Goal: Task Accomplishment & Management: Use online tool/utility

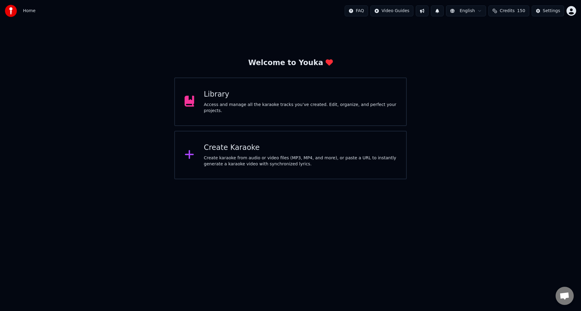
click at [228, 148] on div "Create Karaoke" at bounding box center [300, 148] width 193 height 10
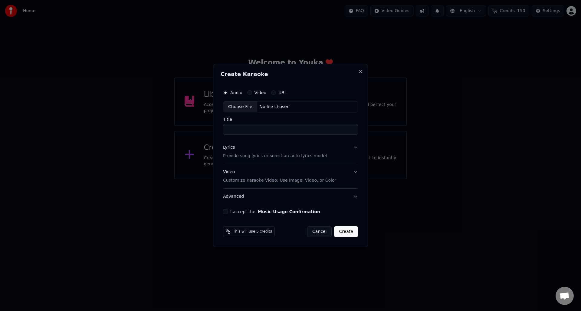
click at [244, 108] on div "Choose File" at bounding box center [240, 106] width 34 height 11
type input "**********"
click at [240, 155] on p "Provide song lyrics or select an auto lyrics model" at bounding box center [274, 156] width 104 height 6
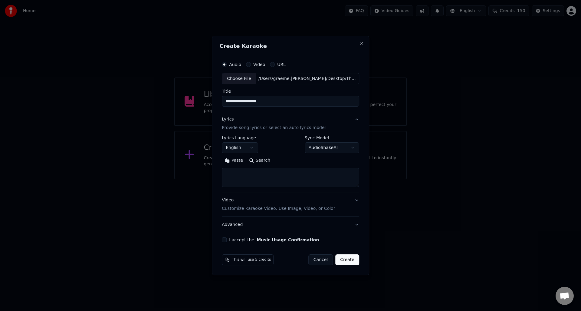
click at [233, 177] on textarea at bounding box center [290, 177] width 137 height 19
paste textarea "**********"
type textarea "**********"
click at [226, 241] on button "I accept the Music Usage Confirmation" at bounding box center [224, 239] width 5 height 5
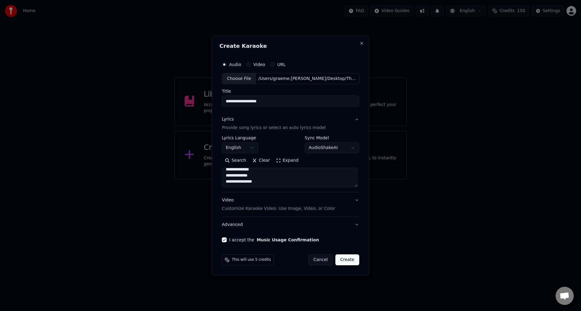
click at [350, 262] on button "Create" at bounding box center [347, 259] width 24 height 11
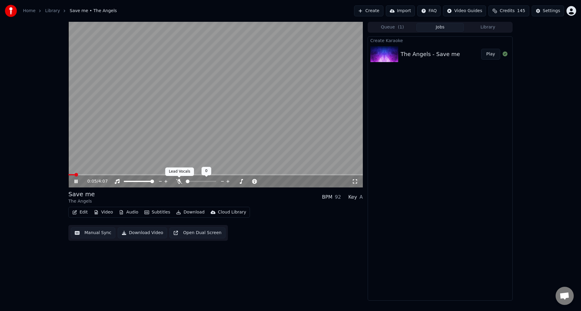
click at [178, 180] on icon at bounding box center [179, 181] width 6 height 5
click at [76, 180] on icon at bounding box center [80, 181] width 14 height 5
click at [93, 233] on button "Manual Sync" at bounding box center [93, 232] width 44 height 11
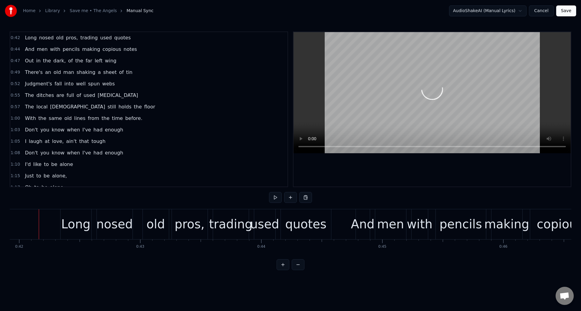
scroll to position [0, 5072]
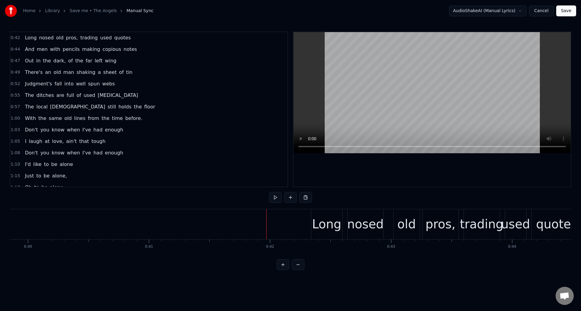
scroll to position [0, 4726]
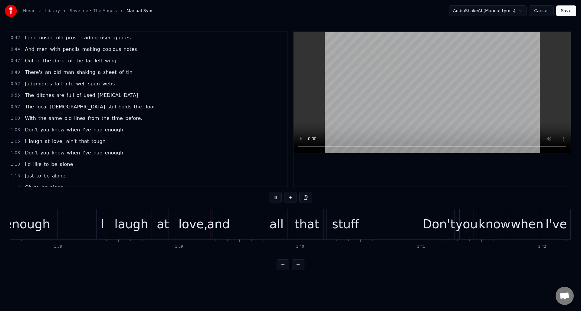
scroll to position [0, 11922]
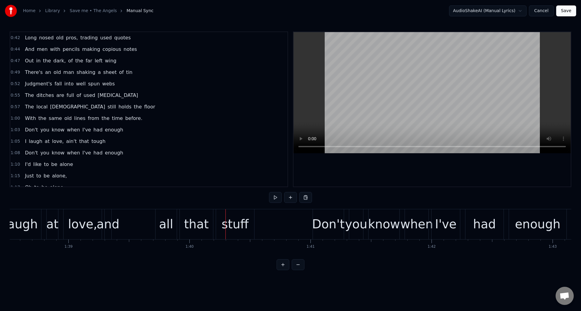
click at [109, 217] on div "and" at bounding box center [108, 224] width 23 height 18
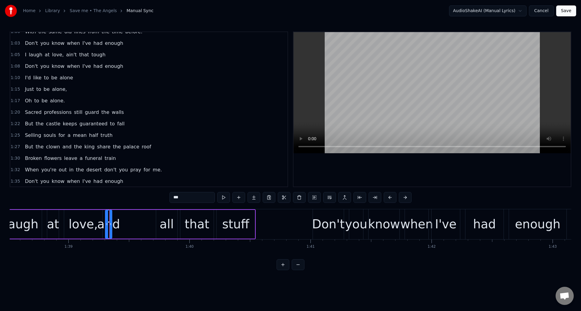
scroll to position [170, 0]
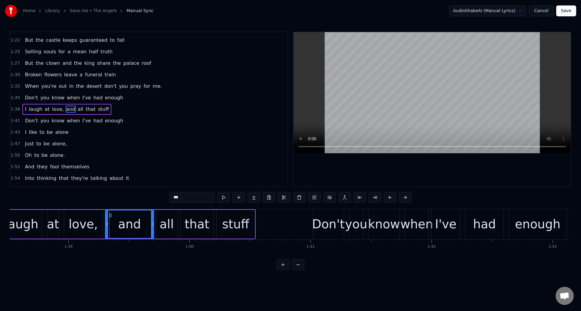
drag, startPoint x: 111, startPoint y: 217, endPoint x: 146, endPoint y: 219, distance: 35.7
click at [152, 219] on div at bounding box center [152, 224] width 2 height 28
drag, startPoint x: 107, startPoint y: 223, endPoint x: 127, endPoint y: 222, distance: 20.3
click at [127, 222] on icon at bounding box center [127, 223] width 2 height 5
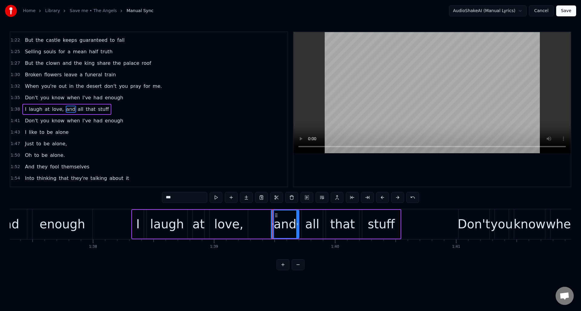
click at [235, 259] on div "0:42 Long nosed old pros, trading used quotes 0:44 And men with pencils making …" at bounding box center [291, 150] width 562 height 238
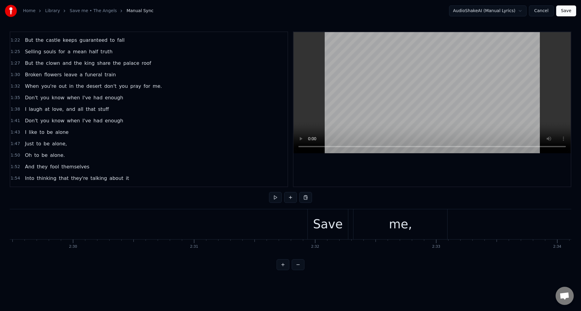
scroll to position [0, 18074]
click at [340, 219] on div "Save" at bounding box center [344, 224] width 30 height 18
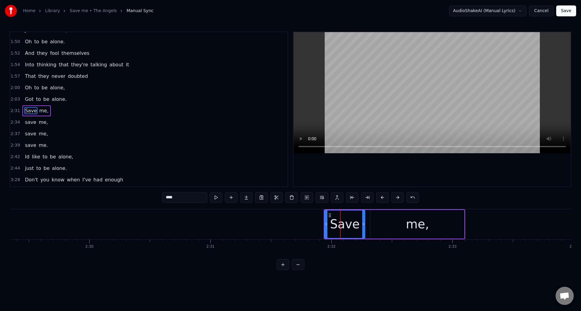
scroll to position [285, 0]
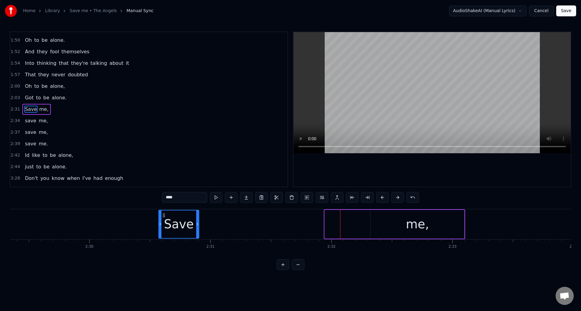
drag, startPoint x: 329, startPoint y: 214, endPoint x: 165, endPoint y: 215, distance: 164.3
click at [163, 217] on icon at bounding box center [163, 215] width 5 height 5
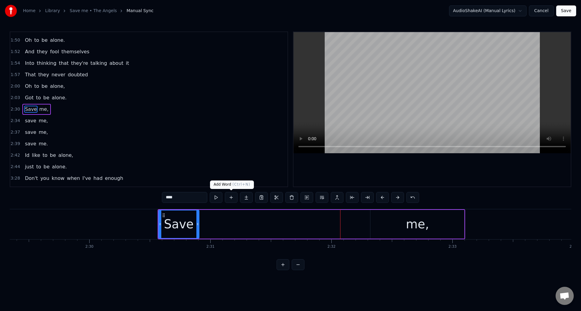
click at [233, 196] on button at bounding box center [231, 197] width 13 height 11
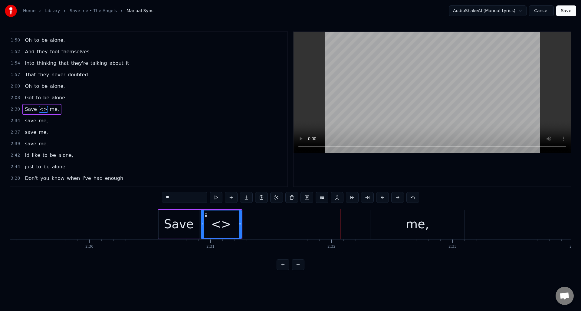
click at [183, 226] on div "Save" at bounding box center [179, 224] width 30 height 18
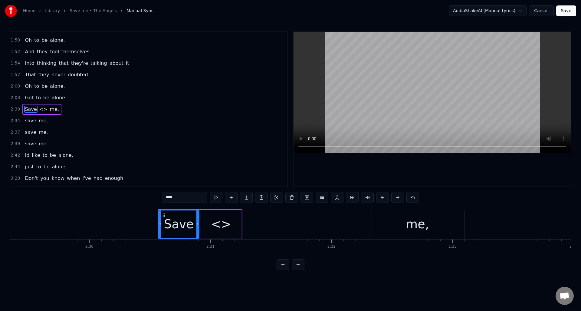
drag, startPoint x: 178, startPoint y: 198, endPoint x: 162, endPoint y: 199, distance: 15.5
click at [162, 199] on input "****" at bounding box center [184, 197] width 45 height 11
click at [219, 224] on div "<>" at bounding box center [221, 224] width 20 height 18
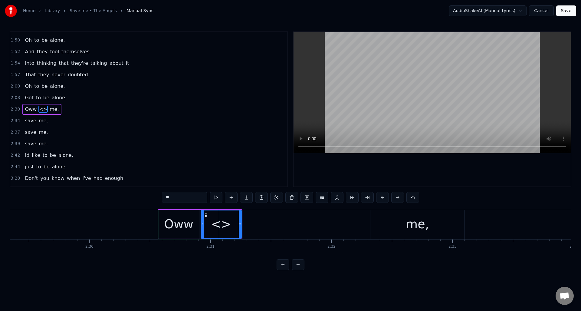
drag, startPoint x: 175, startPoint y: 197, endPoint x: 161, endPoint y: 197, distance: 13.9
click at [161, 197] on div "0:42 Long nosed old pros, trading used quotes 0:44 And men with pencils making …" at bounding box center [291, 150] width 562 height 238
paste input "**"
click at [168, 198] on input "****" at bounding box center [184, 197] width 45 height 11
click at [166, 198] on input "***" at bounding box center [184, 197] width 45 height 11
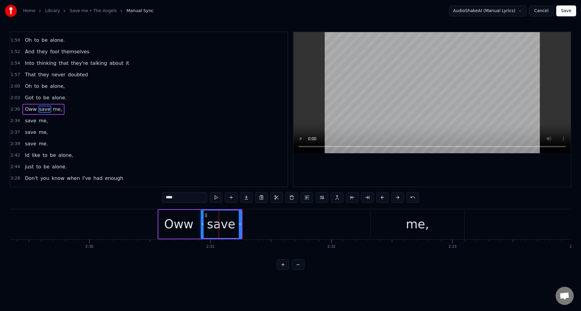
click at [205, 215] on circle at bounding box center [205, 215] width 0 height 0
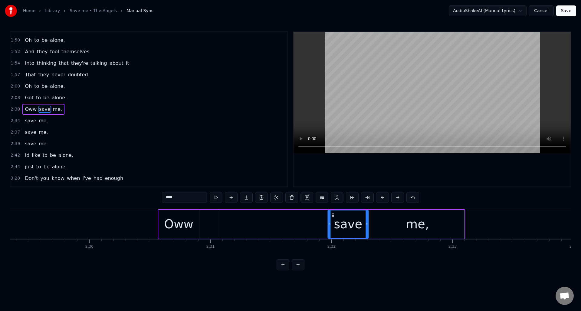
drag, startPoint x: 205, startPoint y: 215, endPoint x: 325, endPoint y: 218, distance: 119.9
click at [332, 218] on div "save" at bounding box center [348, 224] width 40 height 28
click at [188, 218] on div "Oww" at bounding box center [178, 224] width 29 height 18
type input "***"
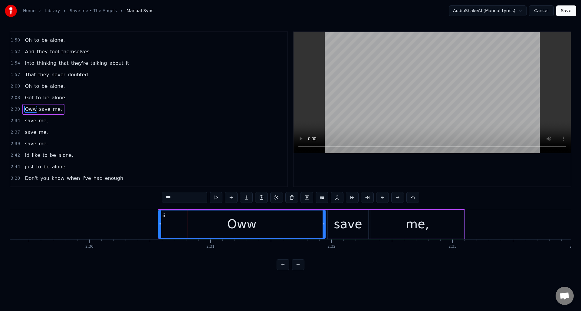
drag, startPoint x: 198, startPoint y: 219, endPoint x: 323, endPoint y: 222, distance: 124.4
click at [325, 222] on div at bounding box center [324, 224] width 2 height 28
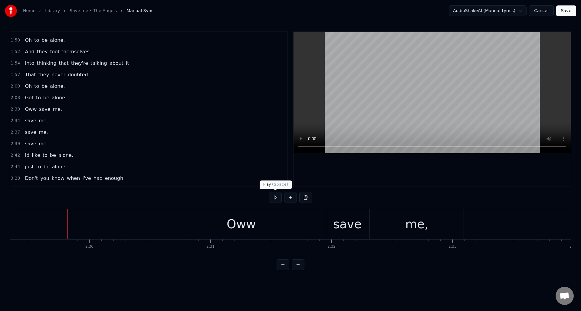
click at [274, 199] on button at bounding box center [275, 197] width 13 height 11
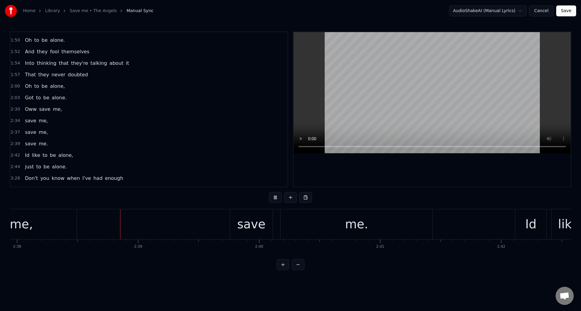
scroll to position [0, 19115]
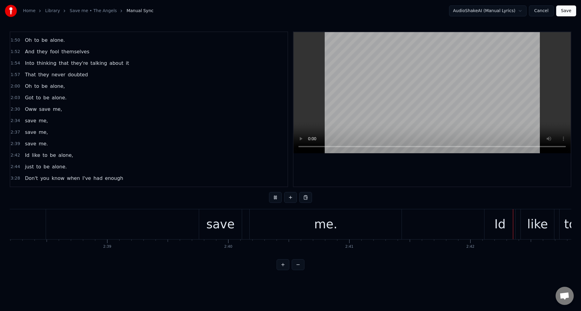
click at [274, 199] on button at bounding box center [275, 197] width 13 height 11
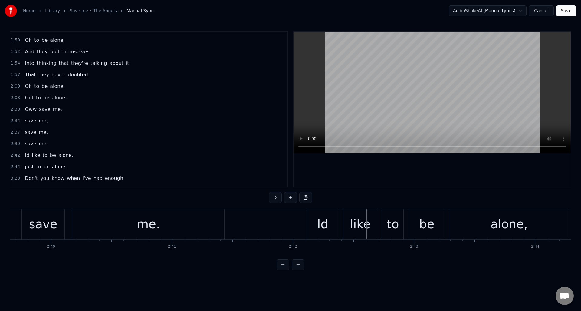
scroll to position [0, 19306]
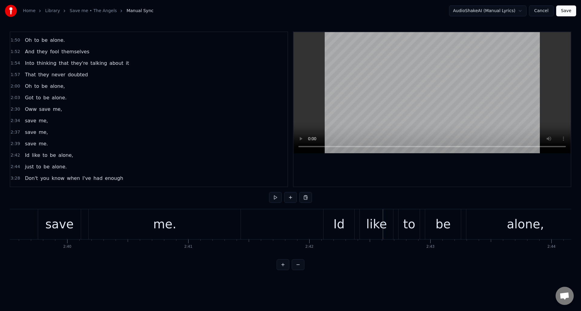
click at [335, 225] on div "Id" at bounding box center [338, 224] width 11 height 18
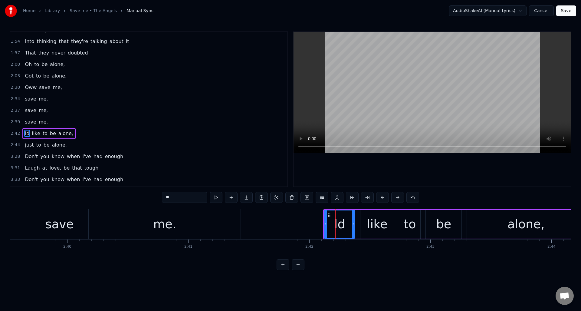
scroll to position [331, 0]
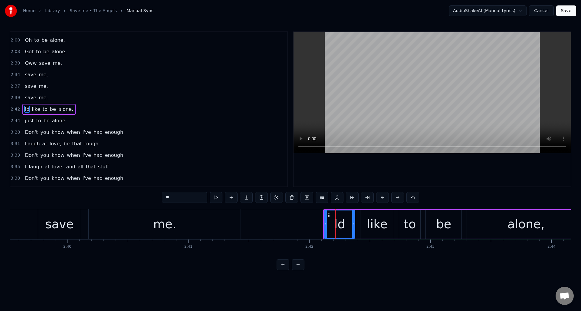
drag, startPoint x: 167, startPoint y: 198, endPoint x: 181, endPoint y: 199, distance: 14.2
click at [167, 198] on input "**" at bounding box center [184, 197] width 45 height 11
type input "***"
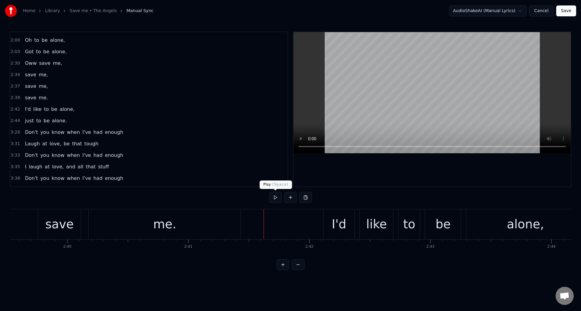
click at [274, 197] on button at bounding box center [275, 197] width 13 height 11
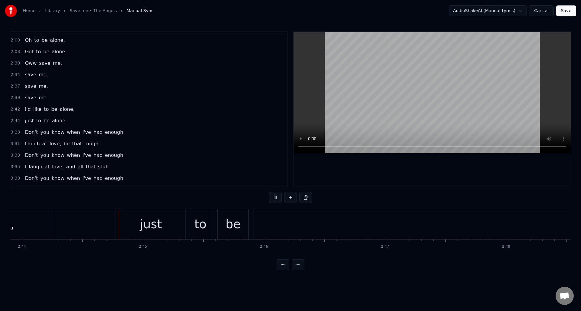
scroll to position [0, 19838]
click at [274, 197] on button at bounding box center [275, 197] width 13 height 11
click at [357, 230] on div "alone." at bounding box center [356, 224] width 37 height 18
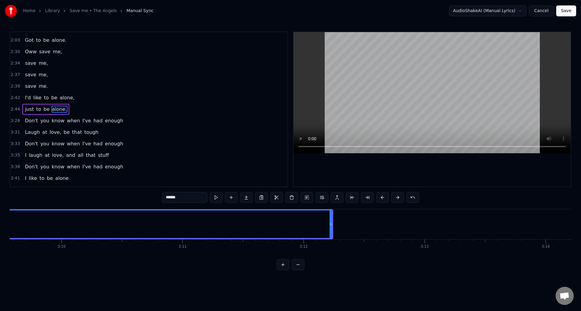
scroll to position [0, 22926]
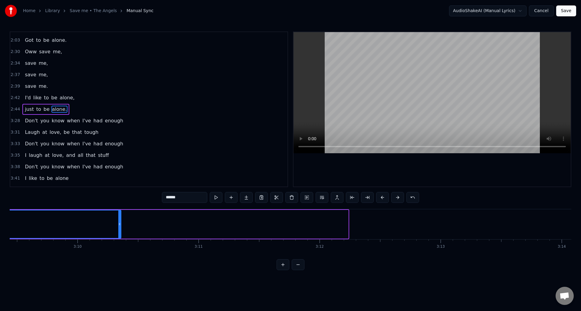
drag, startPoint x: 346, startPoint y: 229, endPoint x: 85, endPoint y: 218, distance: 261.4
click at [118, 218] on div at bounding box center [119, 224] width 2 height 28
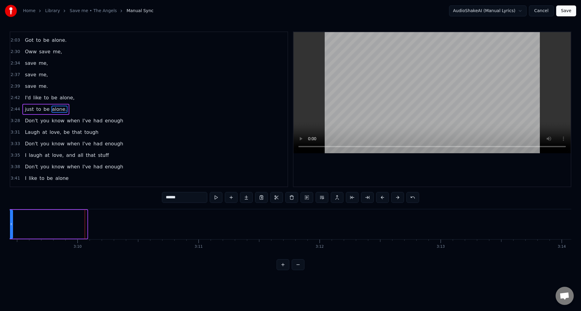
drag, startPoint x: 86, startPoint y: 218, endPoint x: 12, endPoint y: 221, distance: 74.2
click at [12, 221] on div at bounding box center [11, 224] width 2 height 28
drag, startPoint x: 41, startPoint y: 218, endPoint x: 4, endPoint y: 218, distance: 36.6
click at [4, 218] on div "Home Library Save me • The Angels Manual Sync AudioShakeAI (Manual Lyrics) Canc…" at bounding box center [290, 135] width 581 height 270
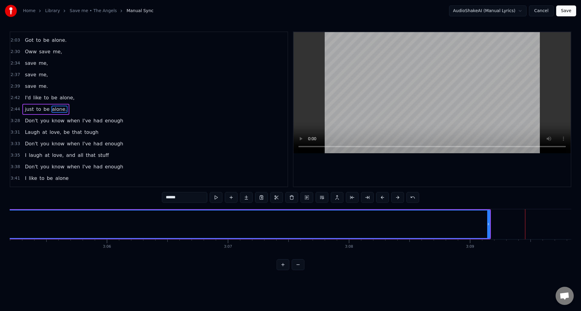
scroll to position [0, 22397]
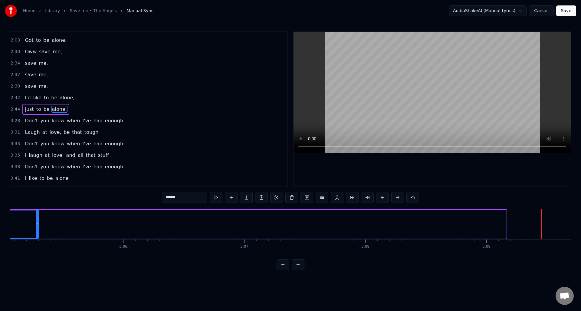
drag, startPoint x: 506, startPoint y: 231, endPoint x: 38, endPoint y: 235, distance: 467.5
click at [38, 235] on div at bounding box center [37, 224] width 2 height 28
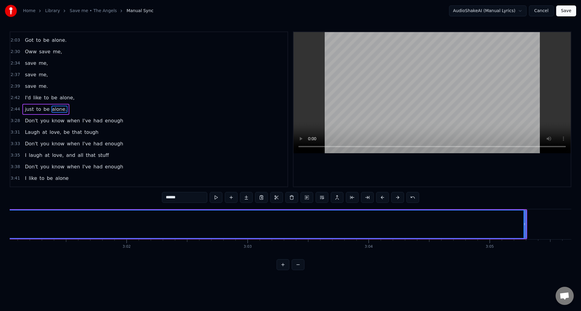
scroll to position [0, 21925]
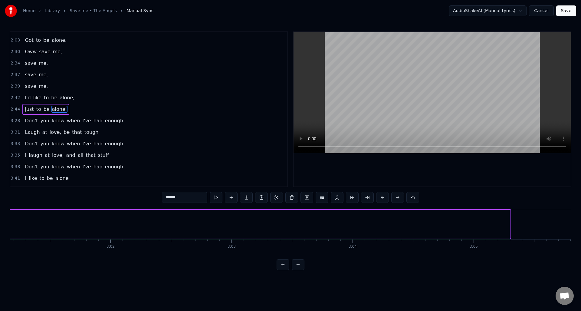
drag, startPoint x: 509, startPoint y: 231, endPoint x: 18, endPoint y: 244, distance: 491.2
click at [7, 243] on div "Home Library Save me • The Angels Manual Sync AudioShakeAI (Manual Lyrics) Canc…" at bounding box center [290, 135] width 581 height 270
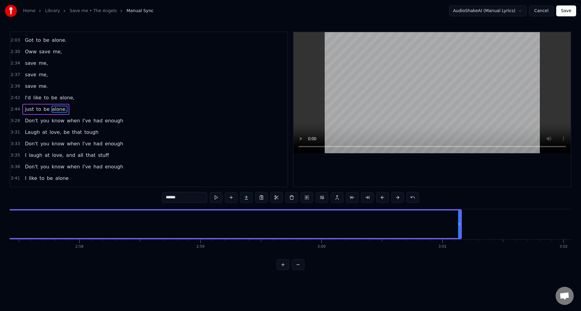
scroll to position [0, 21408]
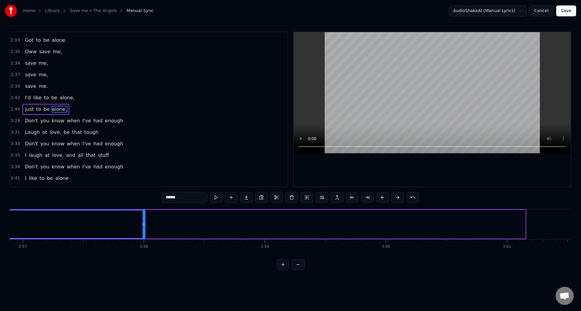
drag, startPoint x: 524, startPoint y: 233, endPoint x: 131, endPoint y: 221, distance: 393.5
click at [143, 222] on div at bounding box center [144, 224] width 2 height 28
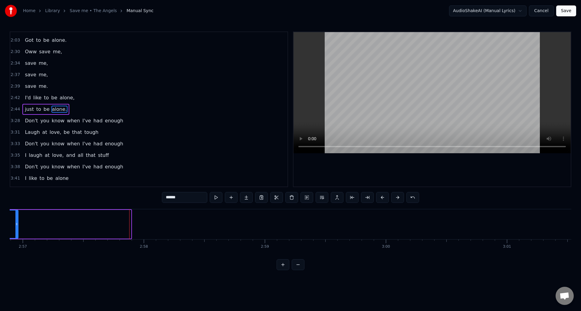
drag, startPoint x: 130, startPoint y: 230, endPoint x: 18, endPoint y: 228, distance: 111.7
click at [17, 228] on div at bounding box center [16, 224] width 2 height 28
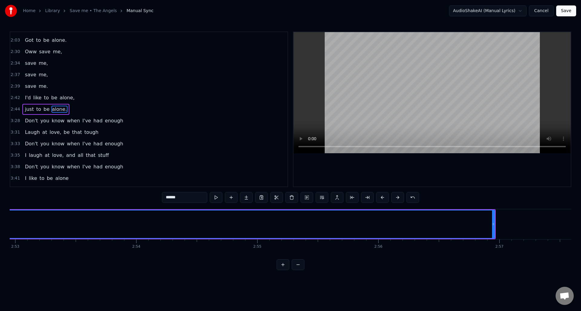
scroll to position [0, 20948]
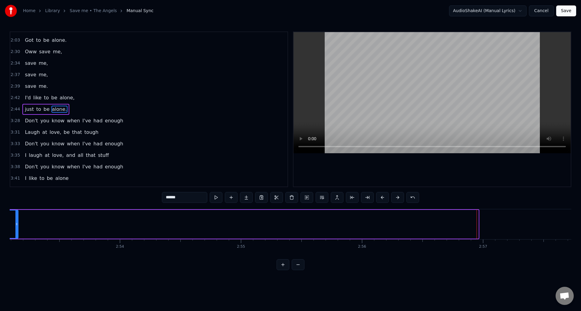
drag, startPoint x: 477, startPoint y: 229, endPoint x: 18, endPoint y: 215, distance: 459.2
click at [18, 215] on div at bounding box center [16, 224] width 2 height 28
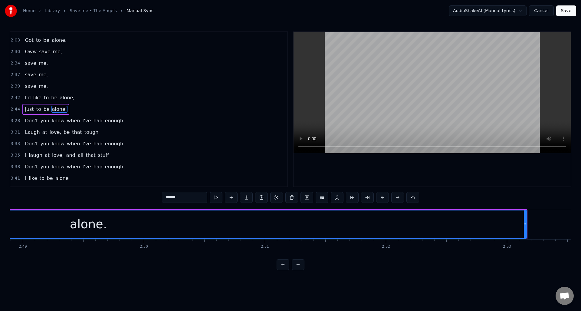
scroll to position [0, 20456]
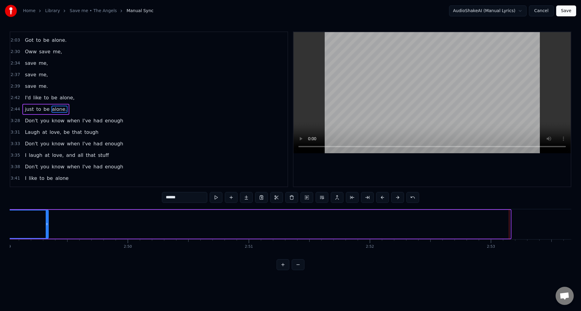
drag, startPoint x: 508, startPoint y: 230, endPoint x: 46, endPoint y: 209, distance: 462.5
click at [46, 210] on div "alone." at bounding box center [72, 224] width 877 height 29
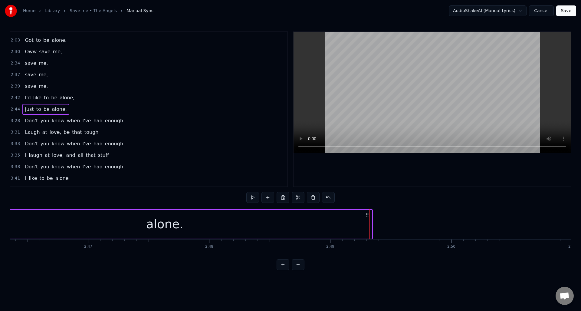
scroll to position [0, 20035]
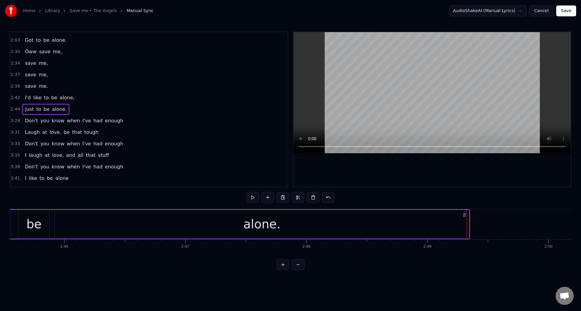
click at [460, 228] on div "alone." at bounding box center [262, 224] width 414 height 29
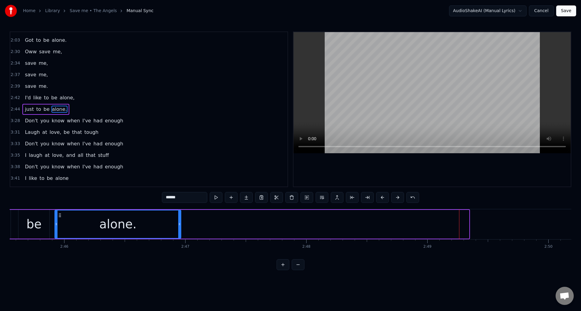
drag, startPoint x: 467, startPoint y: 229, endPoint x: 179, endPoint y: 230, distance: 288.0
click at [179, 230] on div at bounding box center [179, 224] width 2 height 28
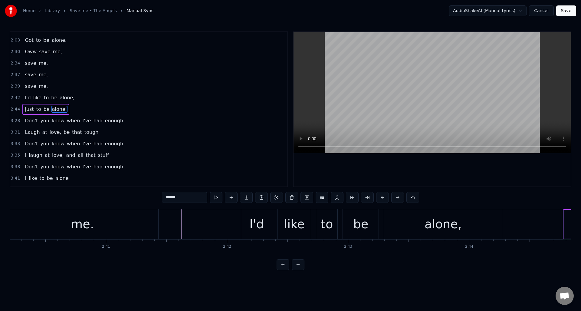
scroll to position [0, 19324]
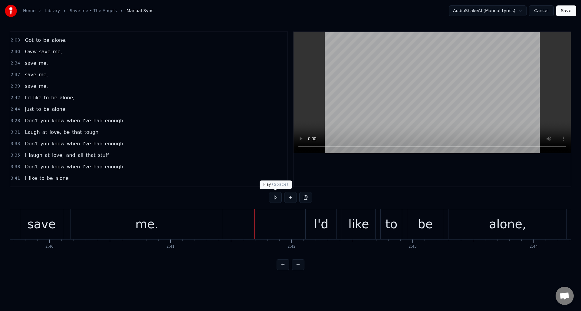
click at [275, 197] on button at bounding box center [275, 197] width 13 height 11
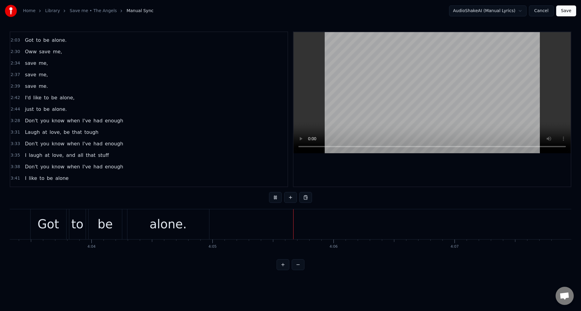
scroll to position [0, 29448]
click at [275, 196] on button at bounding box center [275, 197] width 13 height 11
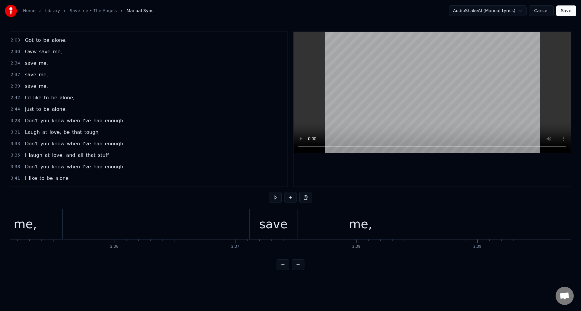
scroll to position [0, 17740]
click at [568, 13] on button "Save" at bounding box center [566, 10] width 20 height 11
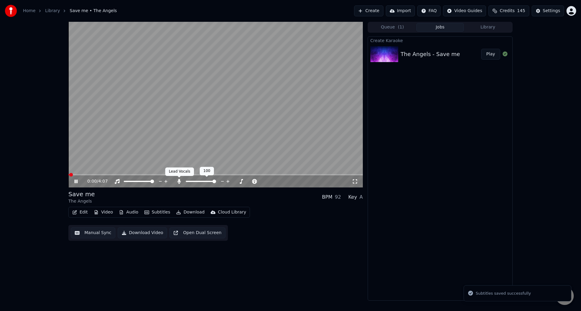
click at [178, 181] on icon at bounding box center [178, 181] width 3 height 5
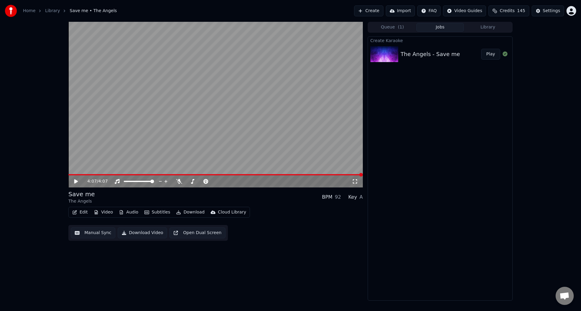
click at [91, 231] on button "Manual Sync" at bounding box center [93, 232] width 44 height 11
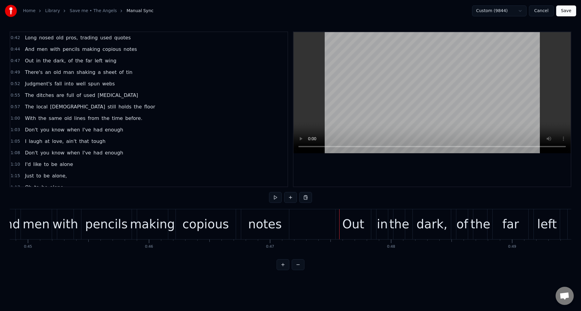
scroll to position [0, 5395]
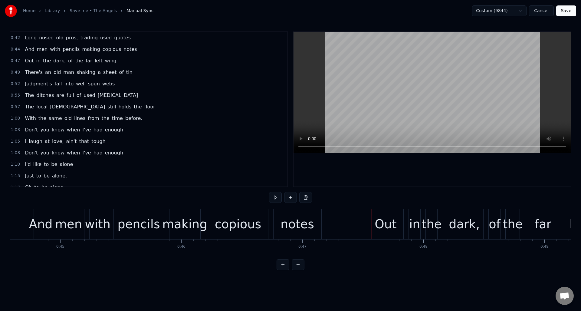
click at [231, 217] on div "copious" at bounding box center [238, 224] width 47 height 18
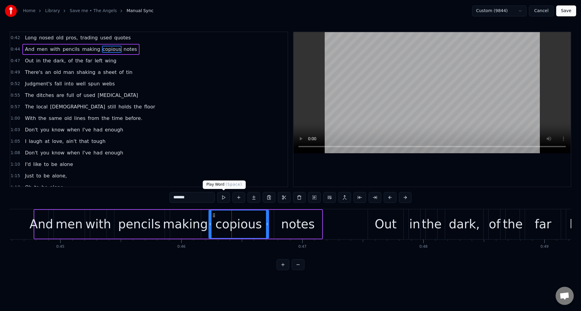
click at [225, 197] on button at bounding box center [223, 197] width 13 height 11
click at [283, 224] on div "notes" at bounding box center [298, 224] width 48 height 29
type input "*****"
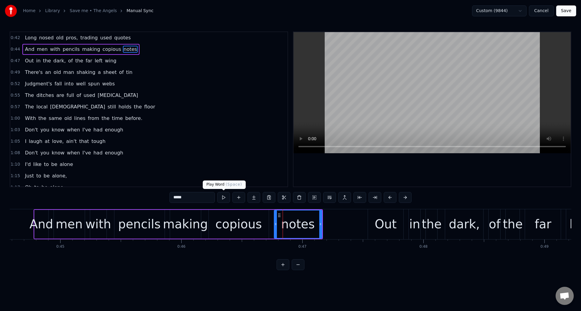
click at [224, 198] on button at bounding box center [223, 197] width 13 height 11
drag, startPoint x: 321, startPoint y: 228, endPoint x: 307, endPoint y: 230, distance: 14.0
click at [307, 230] on div at bounding box center [306, 224] width 2 height 28
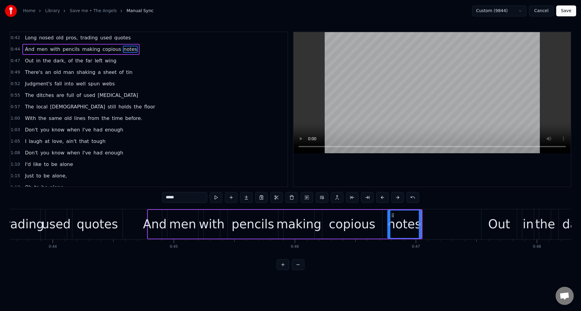
scroll to position [0, 5250]
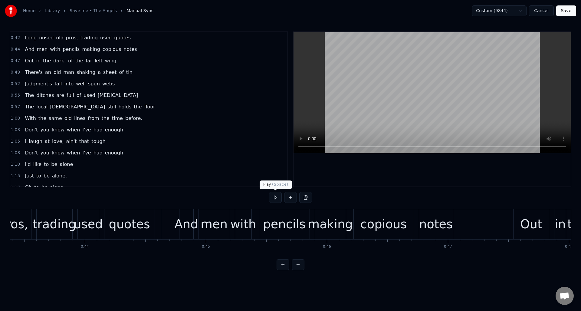
click at [274, 196] on button at bounding box center [275, 197] width 13 height 11
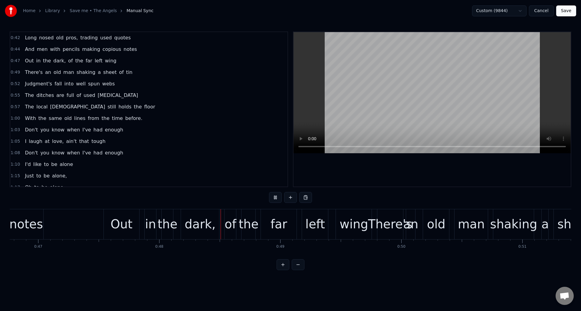
scroll to position [0, 5782]
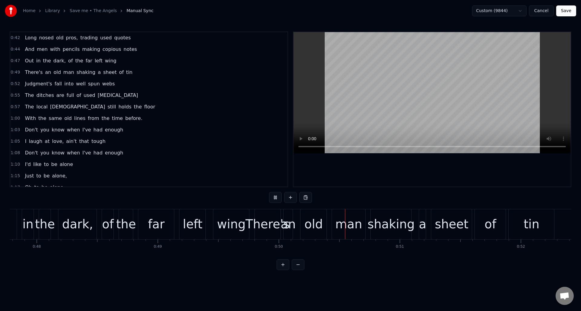
click at [274, 196] on button at bounding box center [275, 197] width 13 height 11
click at [235, 221] on div "wing" at bounding box center [231, 224] width 29 height 18
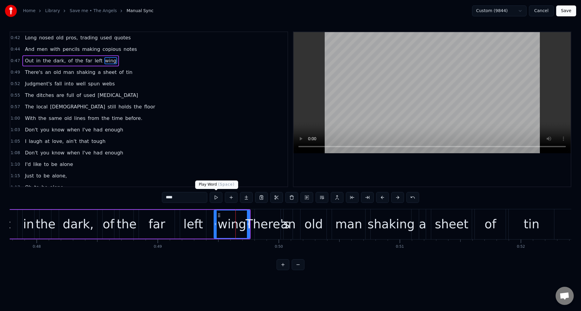
click at [216, 197] on button at bounding box center [216, 197] width 13 height 11
click at [267, 217] on div "There's" at bounding box center [267, 224] width 44 height 18
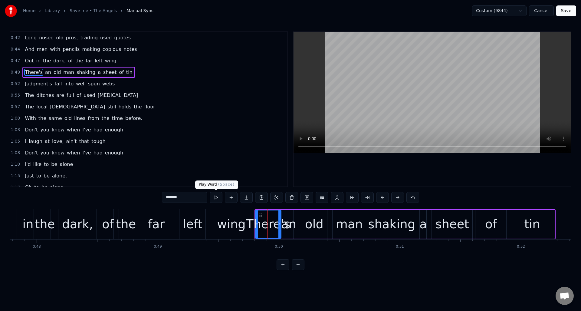
click at [218, 199] on button at bounding box center [216, 197] width 13 height 11
click at [287, 217] on div "There's" at bounding box center [268, 224] width 44 height 18
click at [215, 198] on button at bounding box center [216, 197] width 13 height 11
click at [287, 216] on div "There's" at bounding box center [268, 224] width 44 height 18
click at [287, 218] on div "There's" at bounding box center [268, 224] width 44 height 18
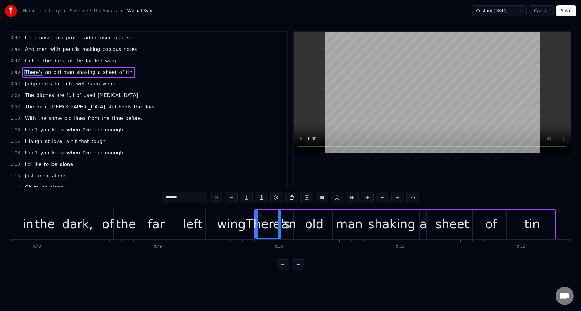
click at [279, 219] on div at bounding box center [279, 224] width 2 height 28
click at [215, 198] on button at bounding box center [216, 197] width 13 height 11
click at [291, 218] on div "an" at bounding box center [288, 224] width 15 height 18
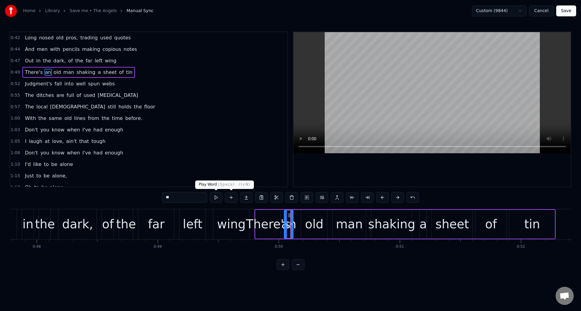
click at [217, 196] on button at bounding box center [216, 197] width 13 height 11
click at [312, 219] on div "old" at bounding box center [314, 224] width 18 height 18
click at [216, 197] on button at bounding box center [216, 197] width 13 height 11
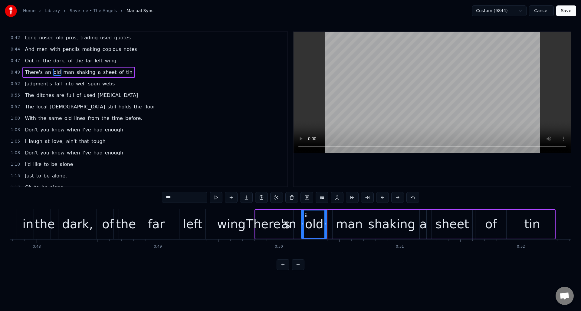
click at [290, 218] on div "an" at bounding box center [288, 224] width 15 height 18
type input "**"
drag, startPoint x: 292, startPoint y: 219, endPoint x: 297, endPoint y: 220, distance: 5.8
click at [297, 220] on div at bounding box center [297, 224] width 2 height 28
click at [291, 218] on div "an" at bounding box center [291, 224] width 15 height 18
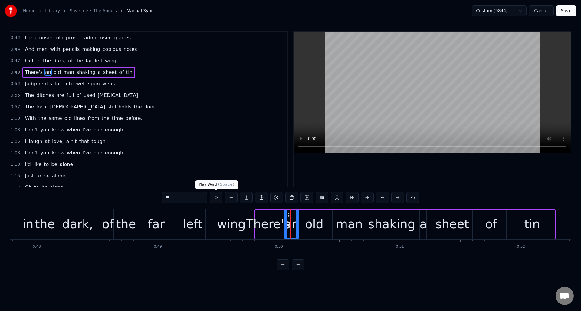
click at [218, 199] on button at bounding box center [216, 197] width 13 height 11
click at [176, 215] on div "Out in the dark, of the far left wing" at bounding box center [116, 224] width 270 height 30
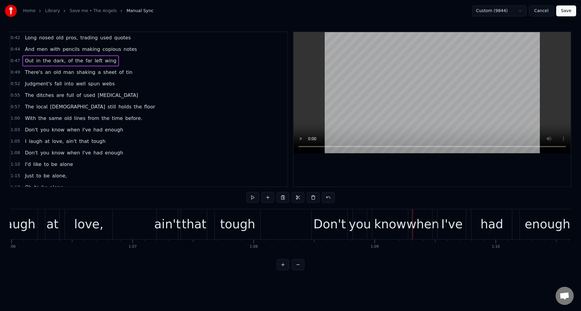
scroll to position [0, 8002]
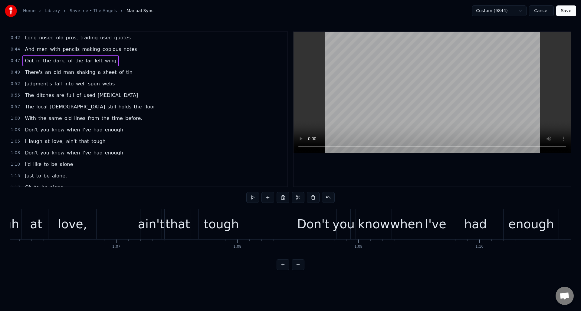
click at [215, 225] on div "tough" at bounding box center [221, 224] width 35 height 18
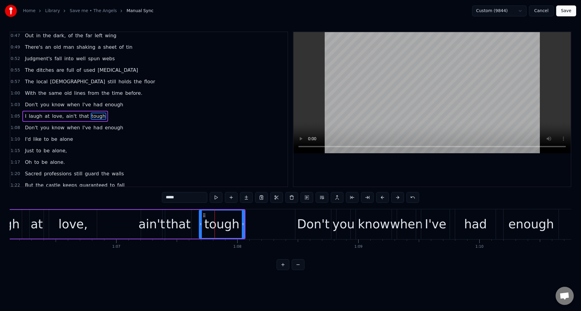
scroll to position [32, 0]
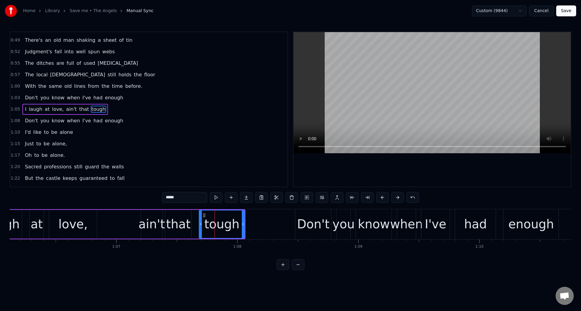
click at [198, 199] on input "*****" at bounding box center [184, 197] width 45 height 11
type input "******"
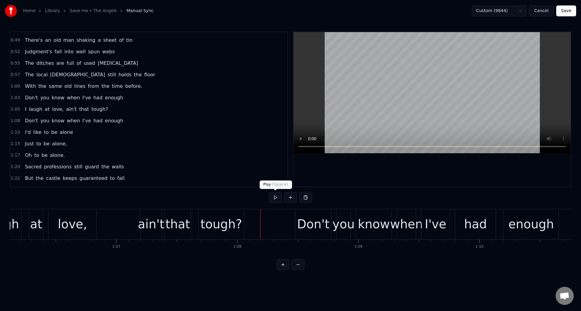
click at [273, 198] on button at bounding box center [275, 197] width 13 height 11
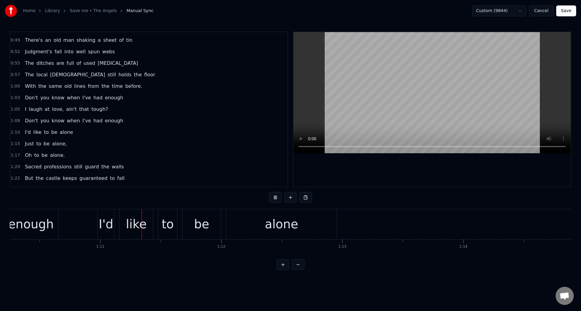
scroll to position [0, 8530]
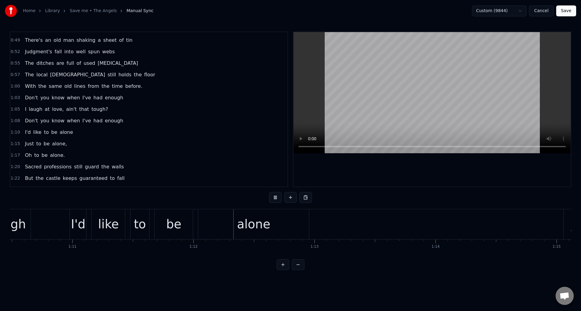
click at [273, 198] on button at bounding box center [275, 197] width 13 height 11
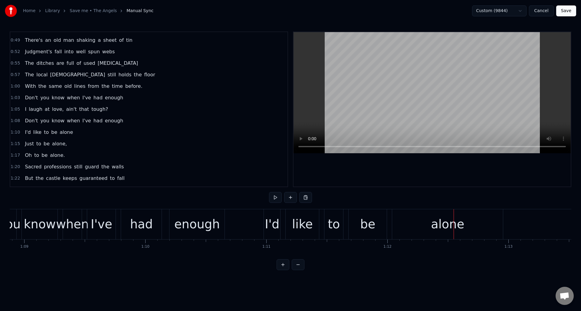
scroll to position [0, 8320]
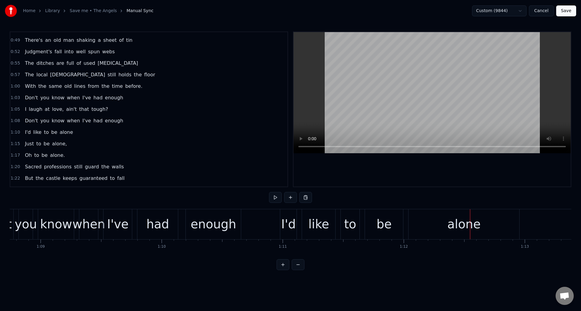
click at [223, 224] on div "enough" at bounding box center [214, 224] width 46 height 18
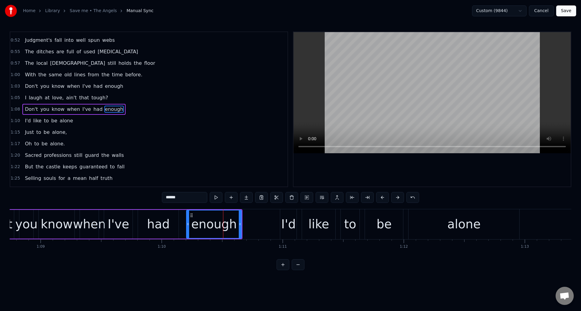
click at [191, 198] on input "******" at bounding box center [184, 197] width 45 height 11
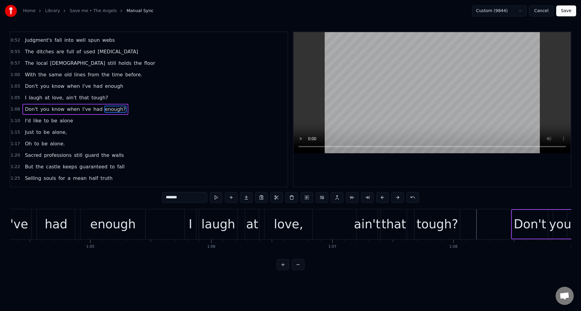
scroll to position [0, 7705]
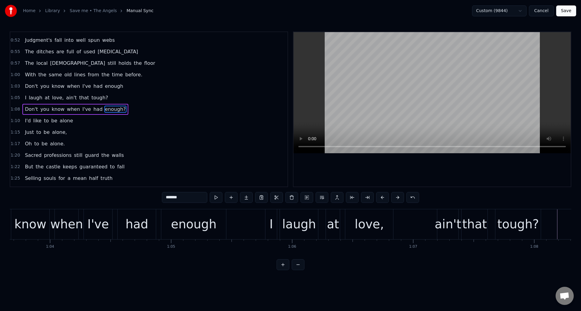
click at [188, 232] on div "enough" at bounding box center [194, 224] width 46 height 18
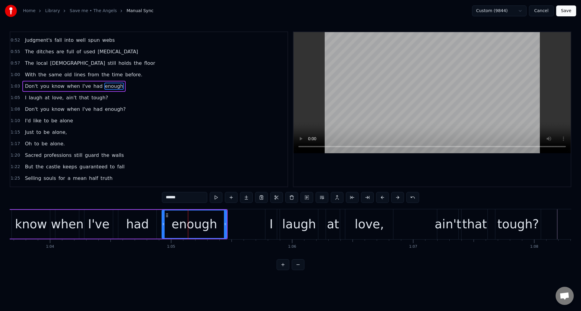
scroll to position [21, 0]
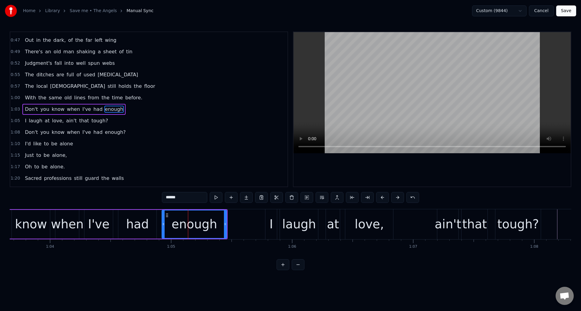
click at [192, 200] on input "******" at bounding box center [184, 197] width 45 height 11
type input "*******"
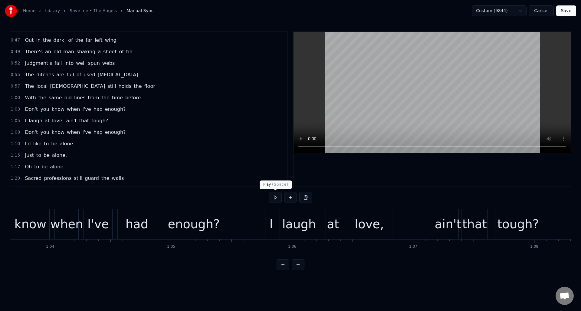
click at [275, 198] on button at bounding box center [275, 197] width 13 height 11
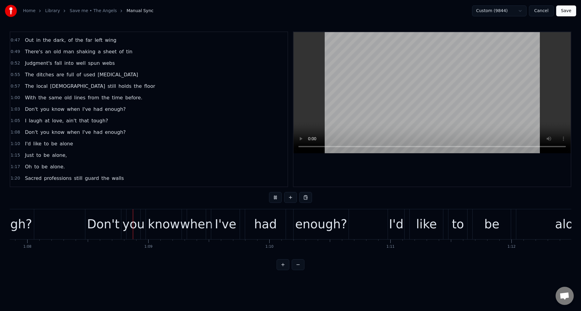
scroll to position [0, 8213]
click at [275, 198] on button at bounding box center [275, 197] width 13 height 11
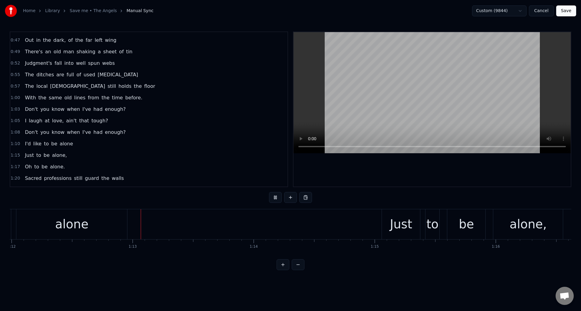
scroll to position [0, 8739]
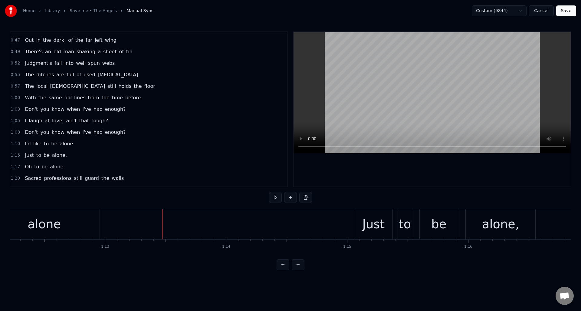
click at [71, 218] on div "alone" at bounding box center [44, 224] width 111 height 30
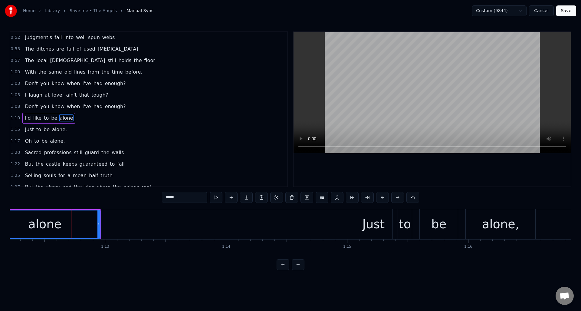
scroll to position [55, 0]
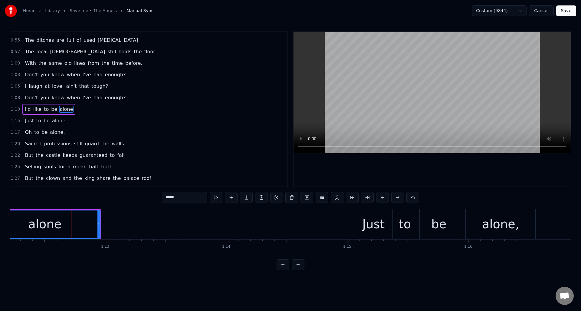
click at [182, 198] on input "*****" at bounding box center [184, 197] width 45 height 11
type input "******"
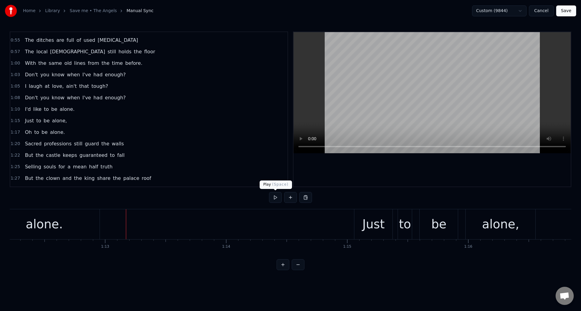
click at [276, 197] on button at bounding box center [275, 197] width 13 height 11
click at [498, 228] on div "alone," at bounding box center [500, 224] width 37 height 18
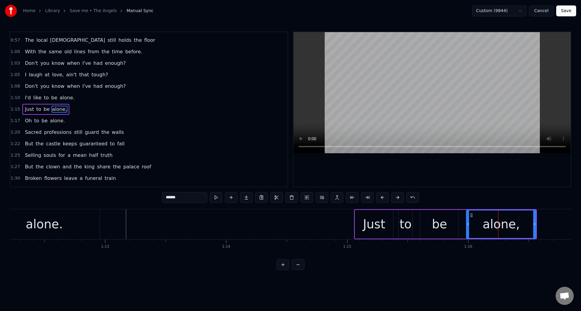
click at [183, 197] on input "******" at bounding box center [184, 197] width 45 height 11
type input "******"
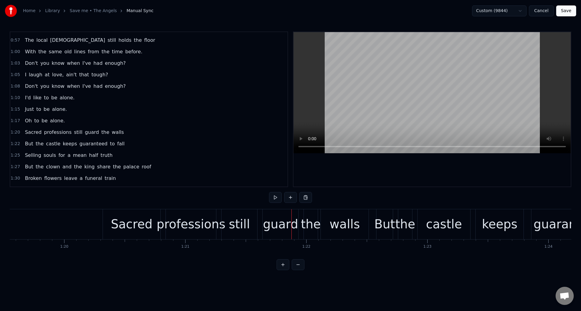
scroll to position [0, 9546]
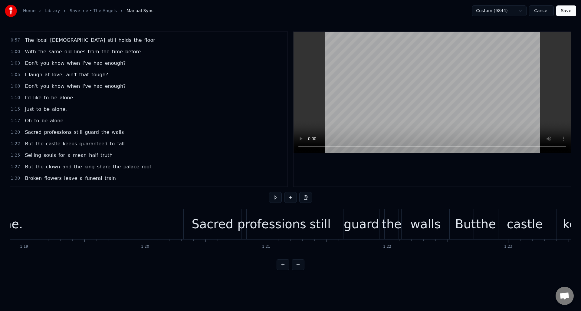
click at [250, 216] on div "professions" at bounding box center [271, 224] width 69 height 18
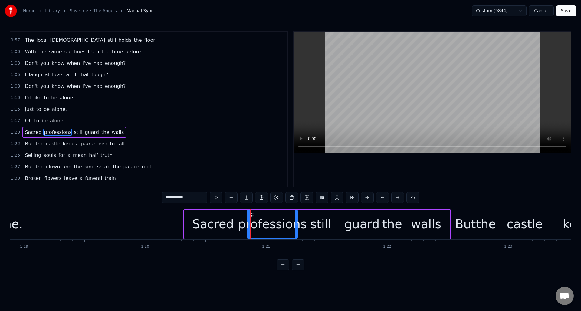
scroll to position [90, 0]
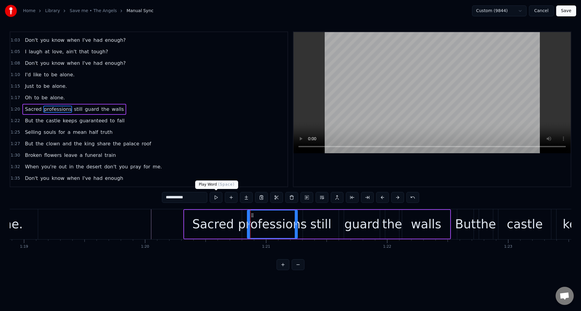
click at [214, 197] on button at bounding box center [216, 197] width 13 height 11
click at [307, 215] on div "still" at bounding box center [321, 224] width 36 height 29
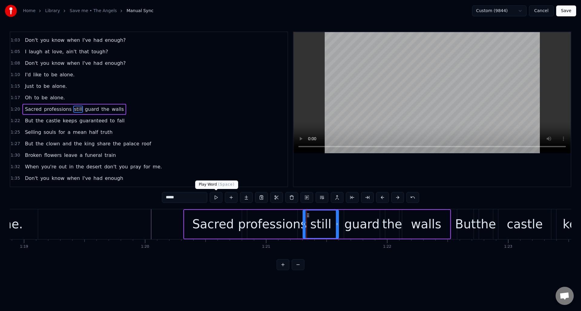
click at [218, 197] on button at bounding box center [216, 197] width 13 height 11
click at [188, 217] on div "Sacred" at bounding box center [212, 224] width 57 height 29
type input "******"
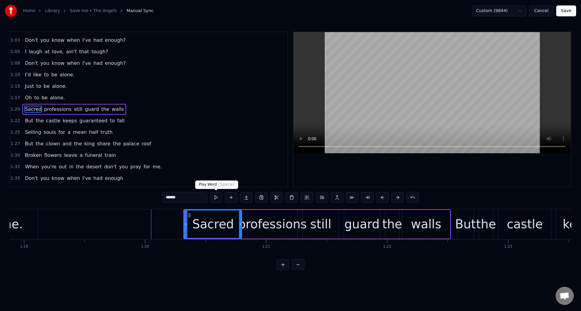
click at [214, 199] on button at bounding box center [216, 197] width 13 height 11
drag, startPoint x: 184, startPoint y: 217, endPoint x: 175, endPoint y: 217, distance: 9.1
click at [175, 217] on div at bounding box center [176, 224] width 2 height 28
click at [216, 198] on button at bounding box center [216, 197] width 13 height 11
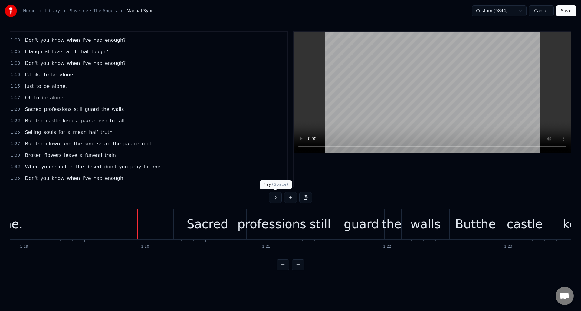
click at [276, 198] on button at bounding box center [275, 197] width 13 height 11
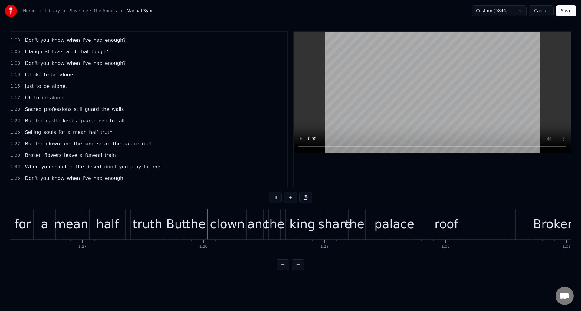
scroll to position [0, 10567]
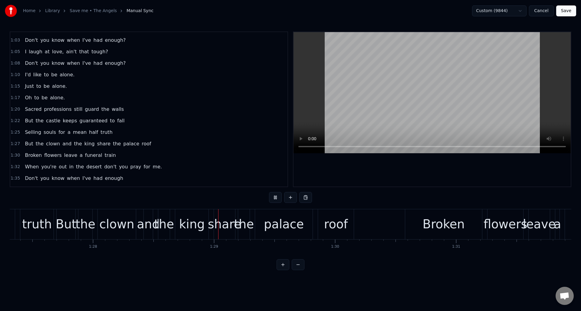
click at [276, 198] on button at bounding box center [275, 197] width 13 height 11
click at [165, 213] on div "the" at bounding box center [163, 224] width 11 height 30
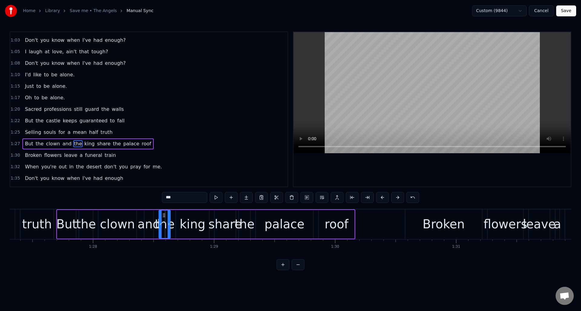
scroll to position [124, 0]
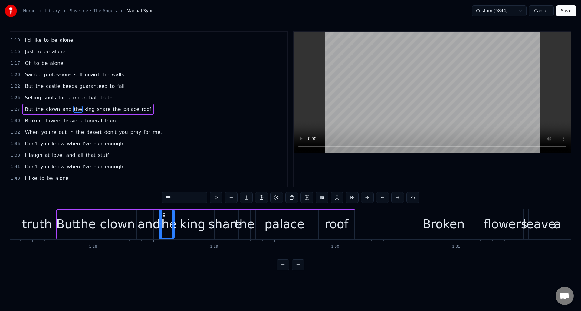
drag, startPoint x: 169, startPoint y: 215, endPoint x: 173, endPoint y: 215, distance: 3.9
click at [173, 215] on div at bounding box center [173, 224] width 2 height 28
click at [150, 218] on div "and" at bounding box center [149, 224] width 23 height 18
drag, startPoint x: 145, startPoint y: 216, endPoint x: 139, endPoint y: 216, distance: 6.4
click at [139, 216] on div at bounding box center [139, 224] width 2 height 28
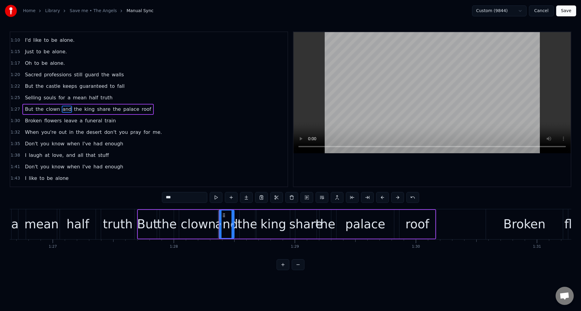
scroll to position [0, 10437]
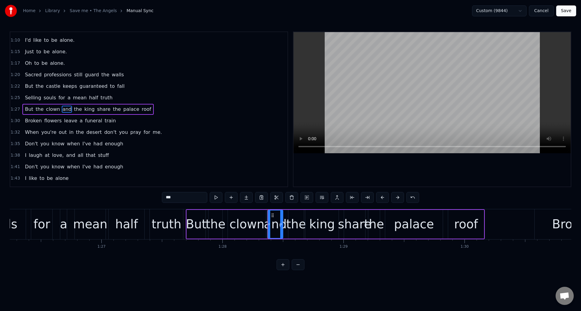
click at [144, 216] on div "half" at bounding box center [126, 224] width 36 height 30
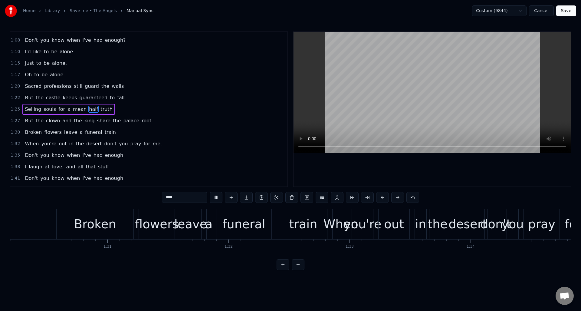
scroll to position [0, 10945]
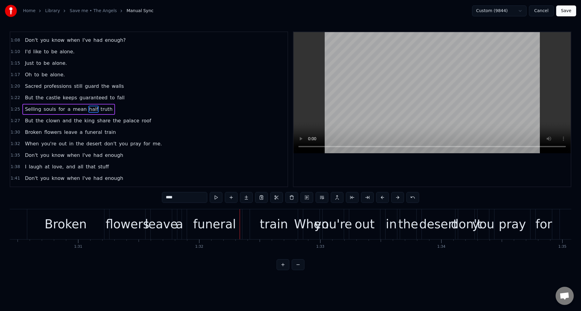
click at [90, 219] on div "Broken" at bounding box center [65, 224] width 77 height 30
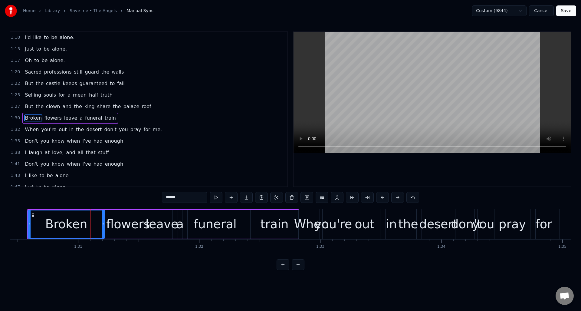
scroll to position [136, 0]
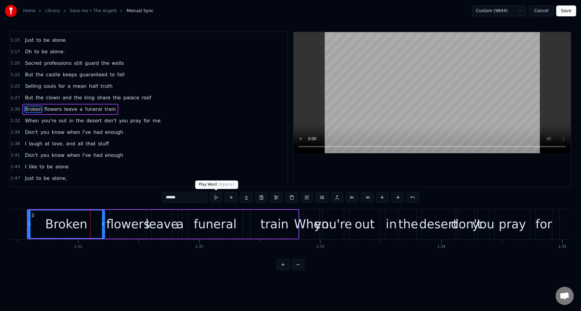
click at [217, 198] on button at bounding box center [216, 197] width 13 height 11
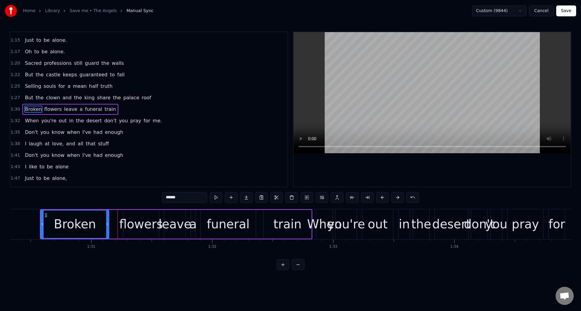
drag, startPoint x: 115, startPoint y: 217, endPoint x: 106, endPoint y: 217, distance: 8.8
click at [106, 217] on div at bounding box center [107, 224] width 2 height 28
click at [134, 217] on div "flowers" at bounding box center [141, 224] width 44 height 18
type input "*******"
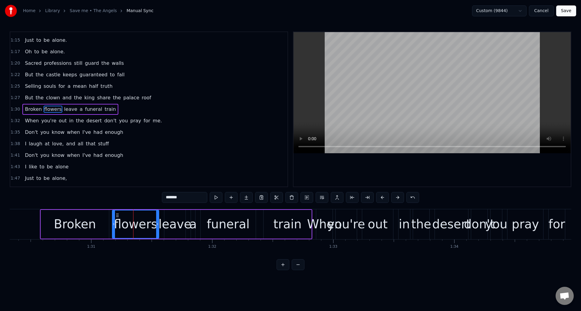
drag, startPoint x: 124, startPoint y: 217, endPoint x: 113, endPoint y: 217, distance: 10.9
click at [113, 217] on div at bounding box center [114, 224] width 2 height 28
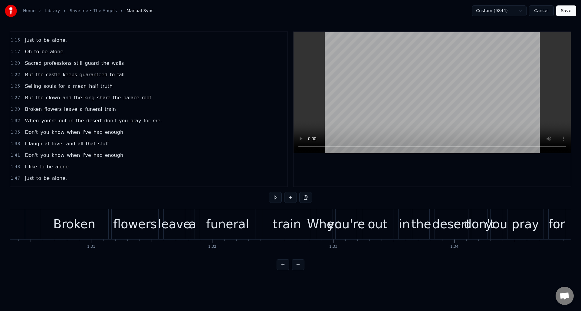
scroll to position [0, 10916]
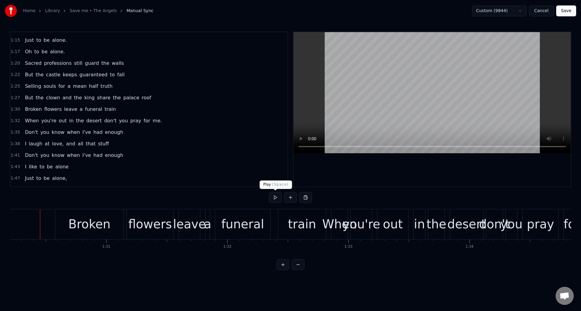
click at [273, 196] on button at bounding box center [275, 197] width 13 height 11
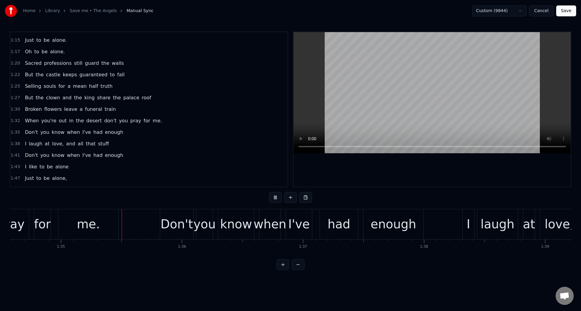
scroll to position [0, 11448]
click at [273, 196] on button at bounding box center [275, 197] width 13 height 11
click at [383, 225] on div "enough" at bounding box center [391, 224] width 46 height 18
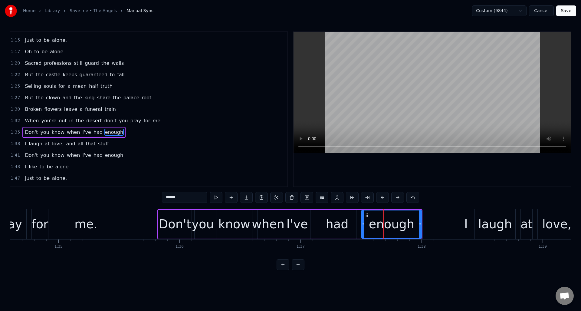
scroll to position [159, 0]
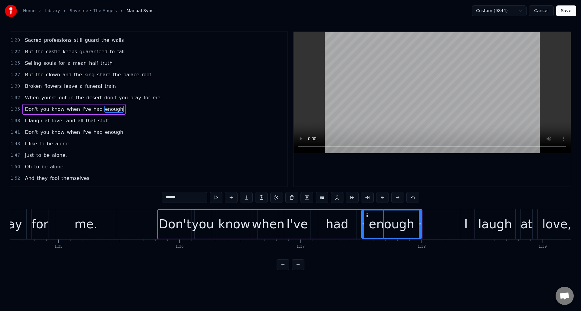
click at [185, 198] on input "******" at bounding box center [184, 197] width 45 height 11
type input "*******"
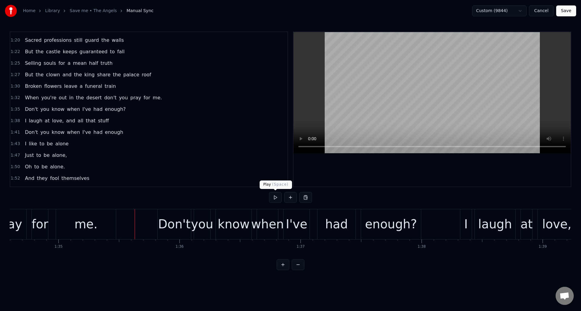
click at [275, 198] on button at bounding box center [275, 197] width 13 height 11
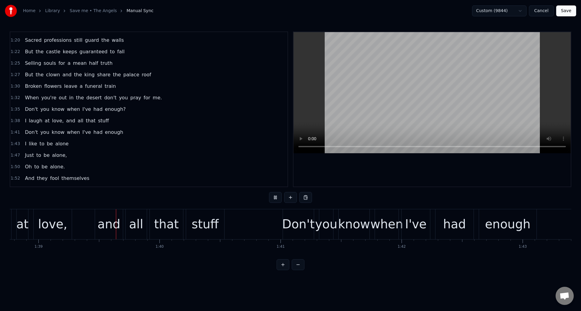
scroll to position [0, 11953]
click at [275, 198] on button at bounding box center [275, 197] width 13 height 11
click at [500, 226] on div "enough" at bounding box center [507, 224] width 46 height 18
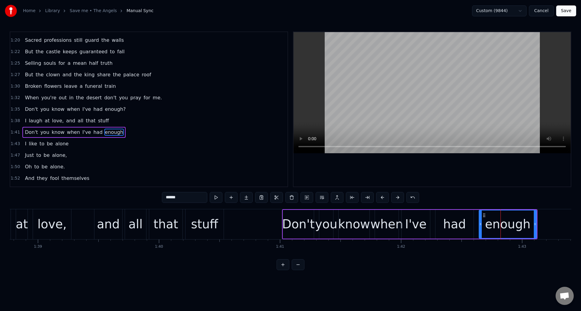
scroll to position [182, 0]
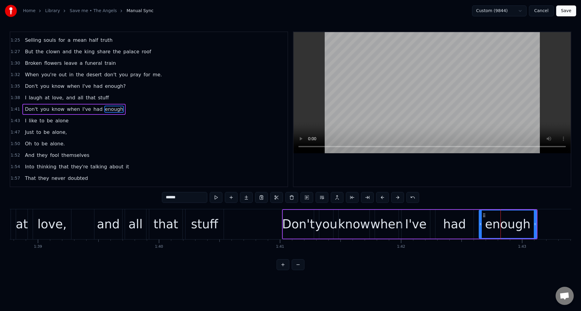
click at [193, 196] on input "******" at bounding box center [184, 197] width 45 height 11
type input "*******"
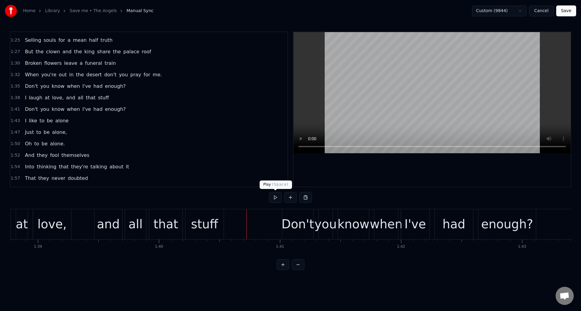
click at [276, 197] on button at bounding box center [275, 197] width 13 height 11
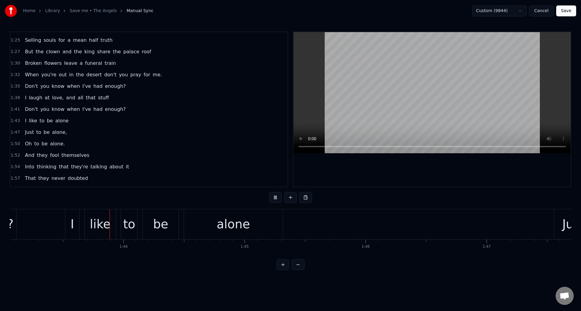
scroll to position [0, 12473]
click at [276, 197] on button at bounding box center [275, 197] width 13 height 11
click at [243, 224] on div "alone" at bounding box center [232, 224] width 33 height 18
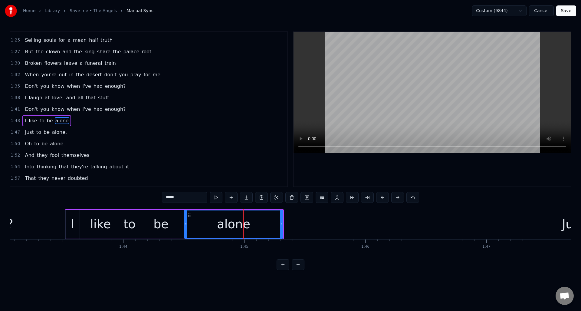
scroll to position [193, 0]
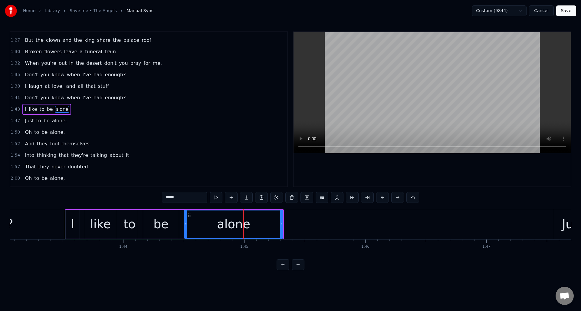
click at [187, 197] on input "*****" at bounding box center [184, 197] width 45 height 11
type input "******"
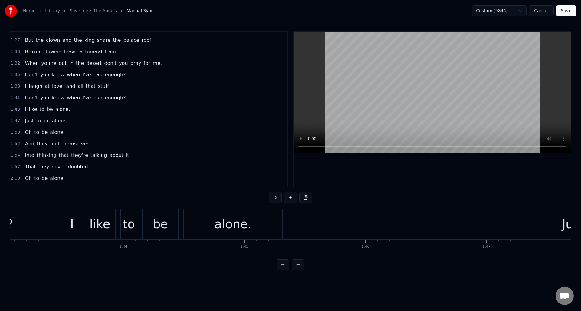
click at [274, 197] on button at bounding box center [275, 197] width 13 height 11
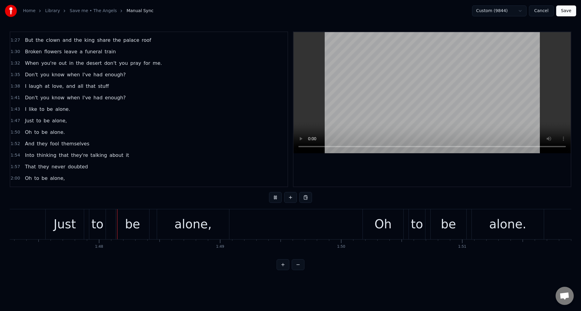
scroll to position [0, 12982]
click at [274, 197] on button at bounding box center [275, 197] width 13 height 11
click at [202, 226] on div "alone," at bounding box center [192, 224] width 37 height 18
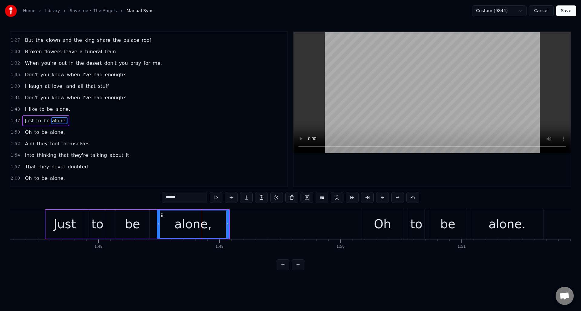
scroll to position [205, 0]
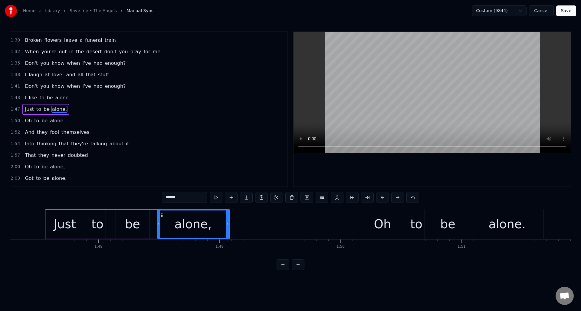
click at [195, 197] on input "******" at bounding box center [184, 197] width 45 height 11
type input "******"
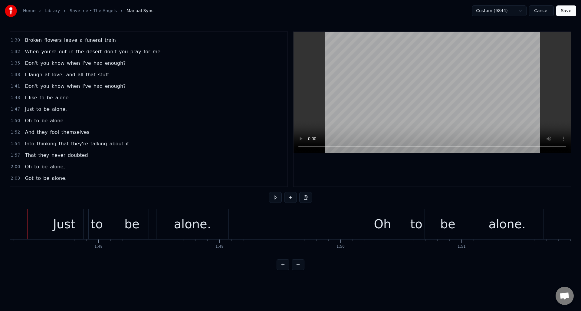
scroll to position [0, 12969]
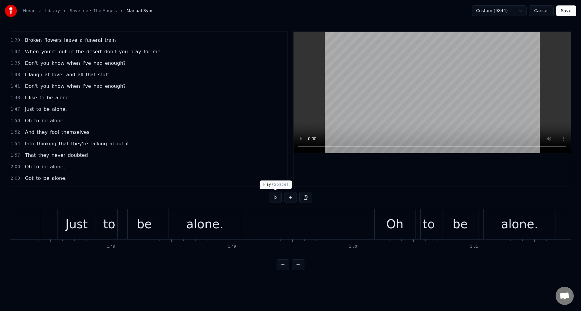
click at [276, 197] on button at bounding box center [275, 197] width 13 height 11
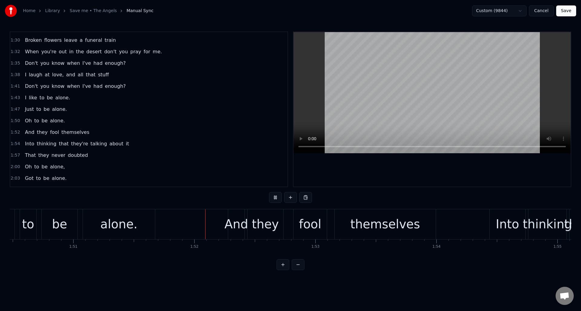
scroll to position [0, 13474]
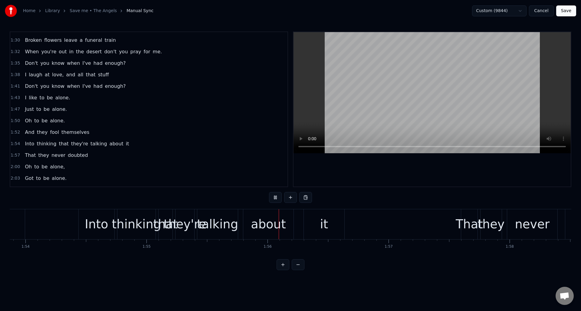
click at [276, 197] on button at bounding box center [275, 197] width 13 height 11
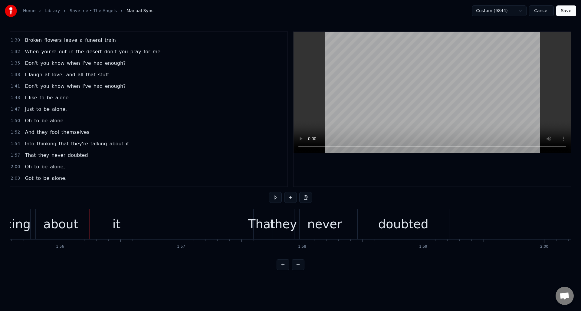
scroll to position [0, 13746]
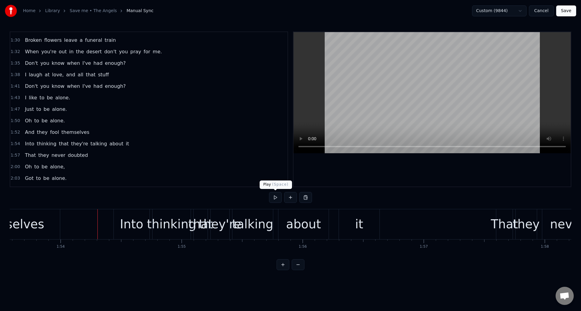
click at [274, 198] on button at bounding box center [275, 197] width 13 height 11
click at [276, 197] on button at bounding box center [275, 197] width 13 height 11
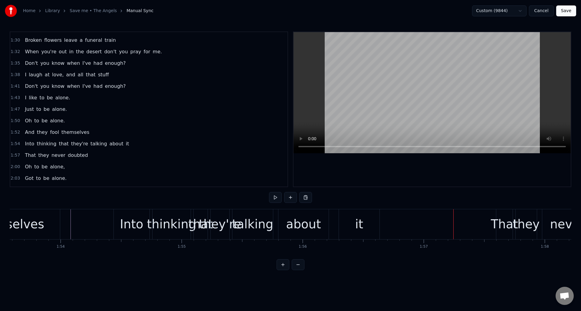
click at [275, 196] on button at bounding box center [275, 197] width 13 height 11
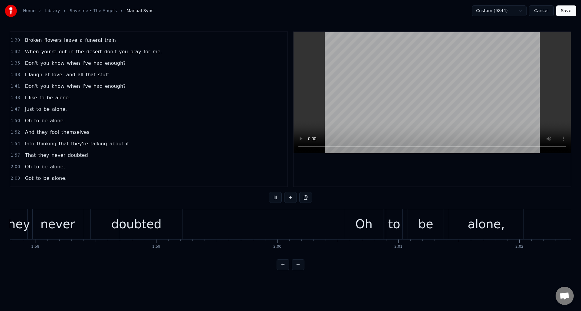
scroll to position [0, 14256]
click at [275, 196] on button at bounding box center [275, 197] width 13 height 11
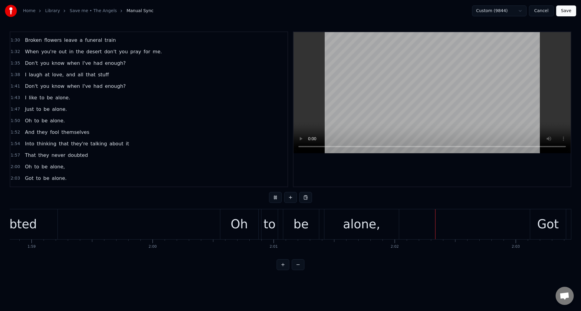
click at [275, 196] on button at bounding box center [275, 197] width 13 height 11
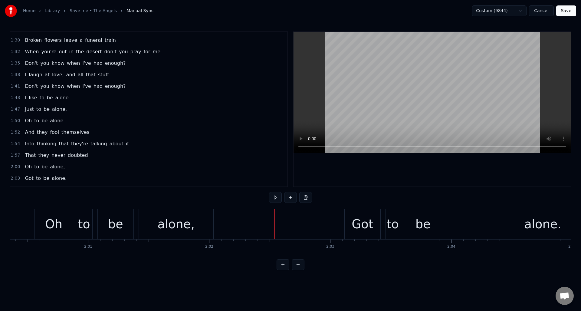
scroll to position [0, 14517]
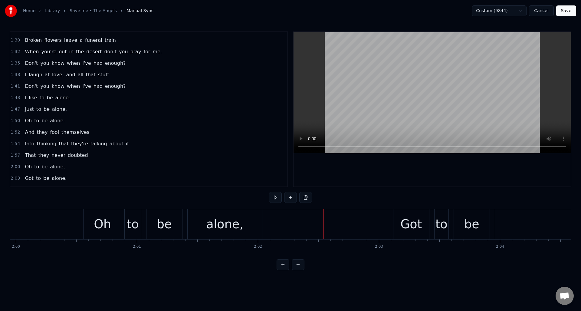
click at [225, 220] on div "alone," at bounding box center [224, 224] width 37 height 18
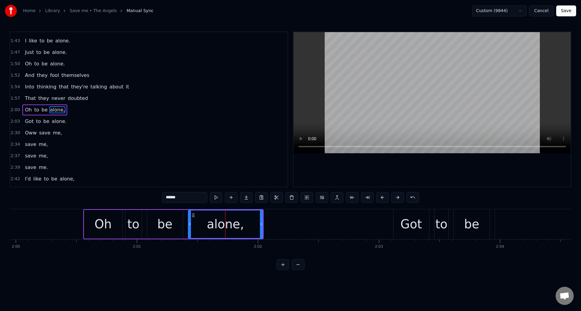
scroll to position [262, 0]
click at [199, 196] on input "******" at bounding box center [184, 197] width 45 height 11
type input "******"
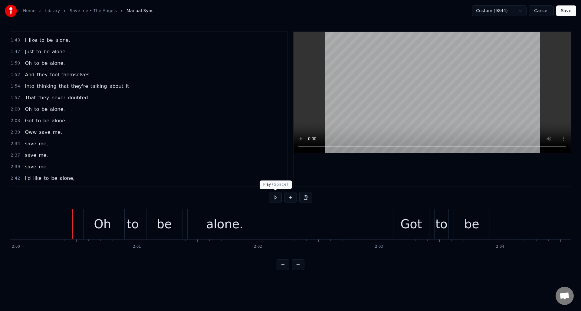
click at [275, 199] on button at bounding box center [275, 197] width 13 height 11
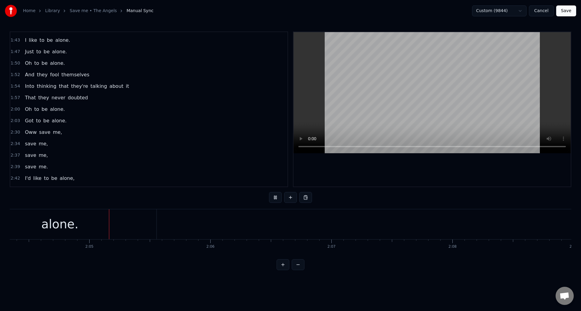
scroll to position [0, 15049]
click at [275, 199] on button at bounding box center [275, 197] width 13 height 11
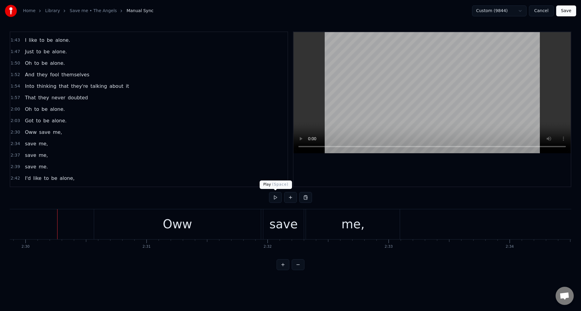
click at [276, 198] on button at bounding box center [275, 197] width 13 height 11
drag, startPoint x: 276, startPoint y: 198, endPoint x: 280, endPoint y: 200, distance: 4.4
click at [276, 198] on button at bounding box center [275, 197] width 13 height 11
click at [346, 224] on div "me," at bounding box center [352, 224] width 23 height 18
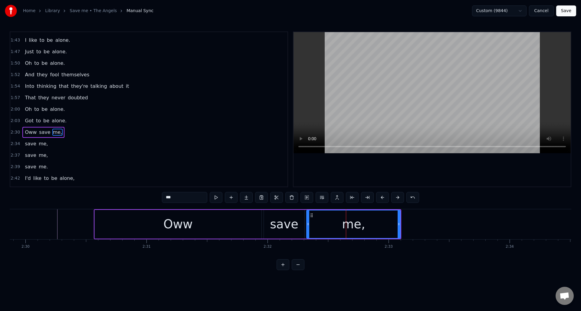
scroll to position [285, 0]
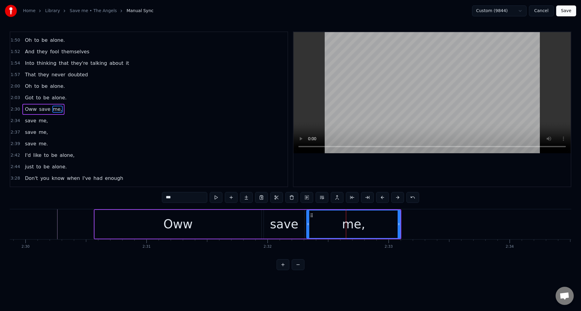
click at [188, 196] on input "***" at bounding box center [184, 197] width 45 height 11
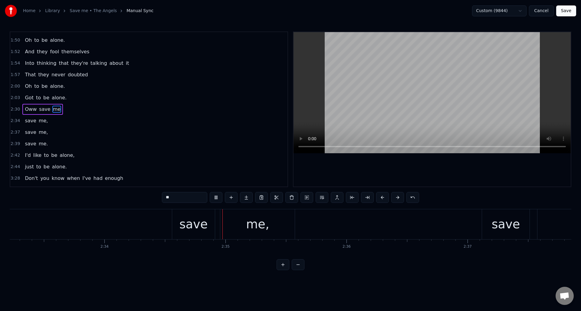
scroll to position [0, 18655]
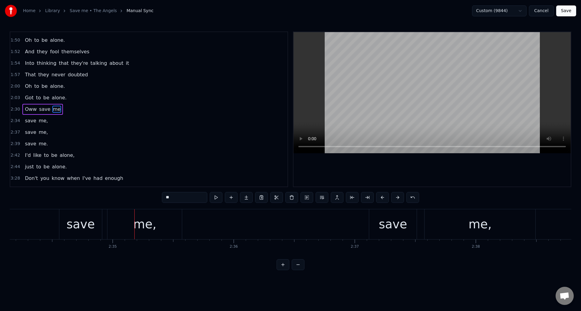
click at [166, 225] on div "me," at bounding box center [144, 224] width 74 height 30
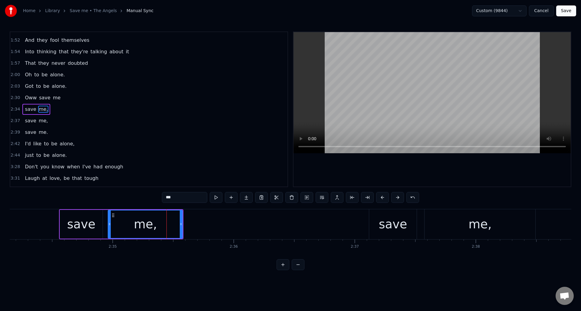
click at [191, 200] on input "***" at bounding box center [184, 197] width 45 height 11
click at [492, 223] on div "me," at bounding box center [479, 224] width 111 height 30
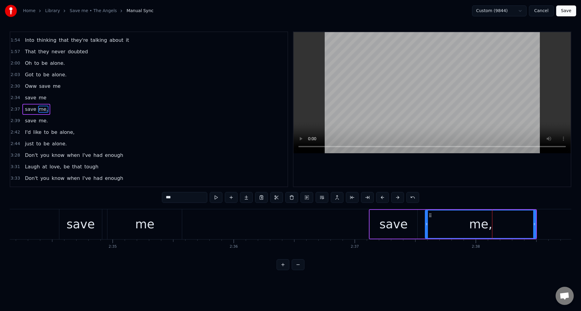
click at [178, 196] on input "***" at bounding box center [184, 197] width 45 height 11
type input "**"
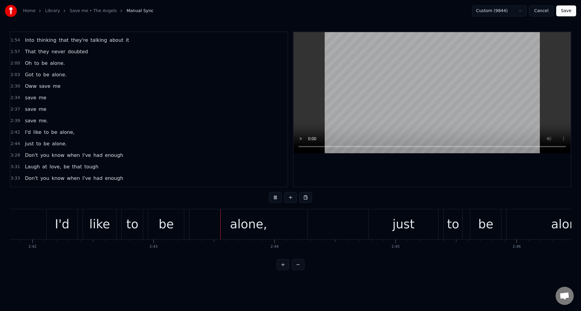
scroll to position [0, 19693]
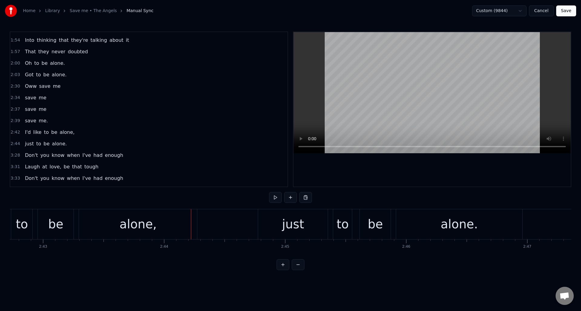
click at [162, 228] on div "alone," at bounding box center [138, 224] width 118 height 30
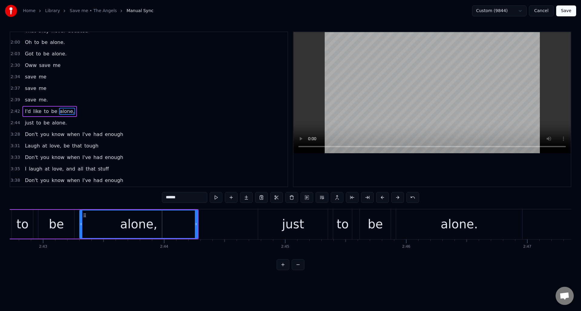
scroll to position [331, 0]
click at [188, 199] on input "******" at bounding box center [184, 197] width 45 height 11
type input "*****"
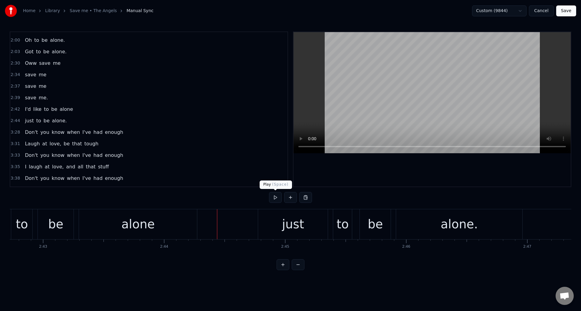
click at [276, 197] on button at bounding box center [275, 197] width 13 height 11
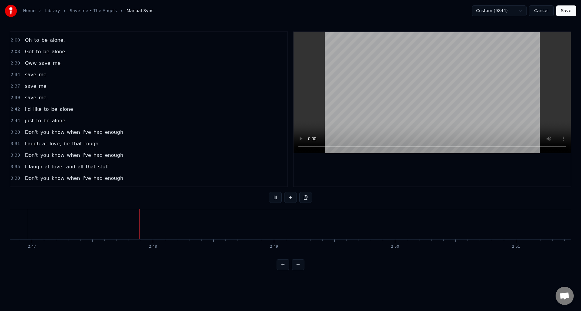
scroll to position [0, 20215]
click at [276, 197] on button at bounding box center [275, 197] width 13 height 11
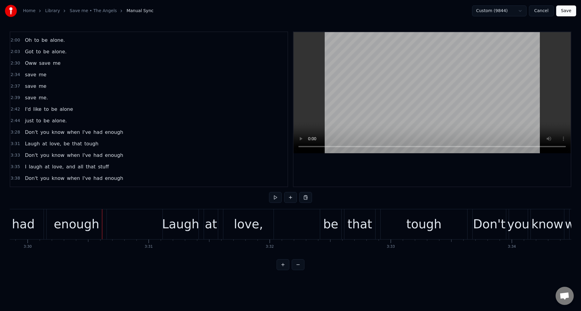
scroll to position [0, 25398]
click at [76, 214] on div "enough" at bounding box center [75, 224] width 60 height 30
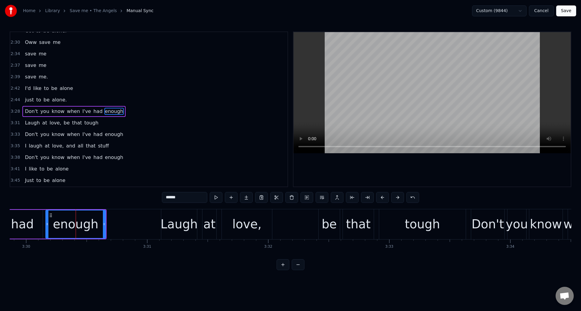
scroll to position [354, 0]
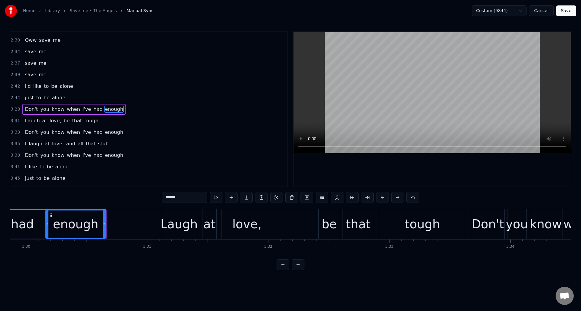
click at [186, 198] on input "******" at bounding box center [184, 197] width 45 height 11
type input "*******"
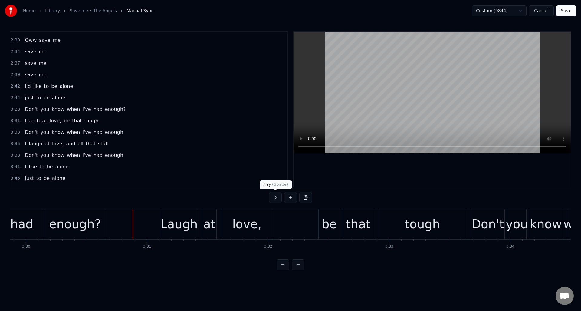
click at [274, 197] on button at bounding box center [275, 197] width 13 height 11
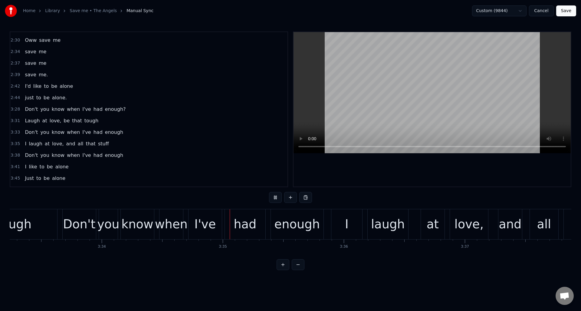
scroll to position [0, 25927]
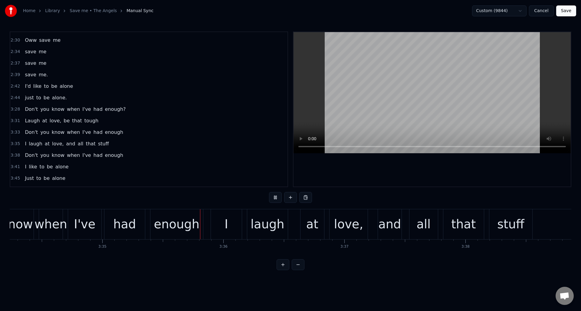
click at [274, 197] on button at bounding box center [275, 197] width 13 height 11
click at [172, 226] on div "enough" at bounding box center [177, 224] width 46 height 18
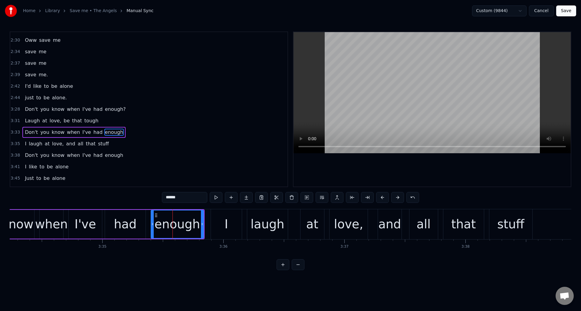
scroll to position [377, 0]
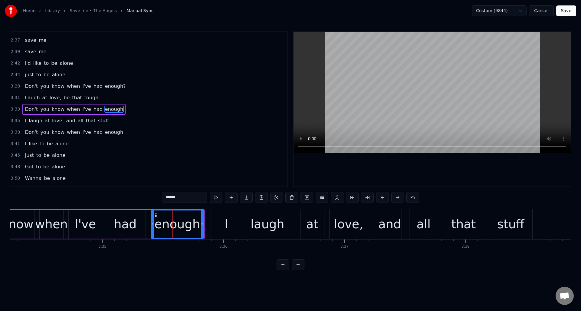
click at [188, 197] on input "******" at bounding box center [184, 197] width 45 height 11
click at [140, 195] on div "0:42 Long nosed old pros, trading used quotes 0:44 And men with pencils making …" at bounding box center [291, 150] width 562 height 238
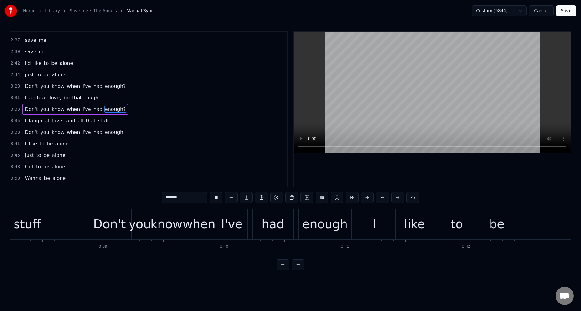
scroll to position [0, 26431]
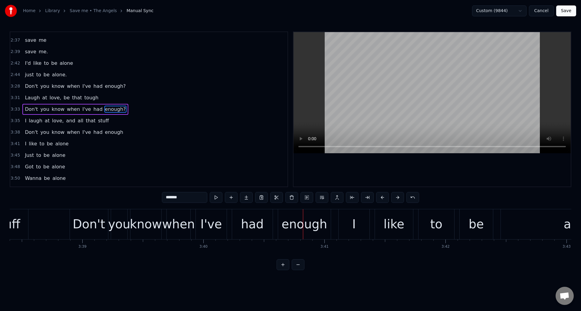
click at [301, 220] on div "enough" at bounding box center [305, 224] width 46 height 18
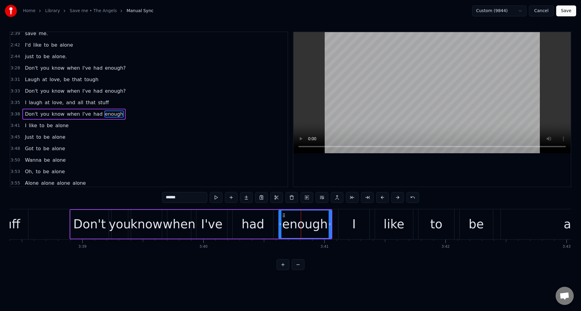
scroll to position [400, 0]
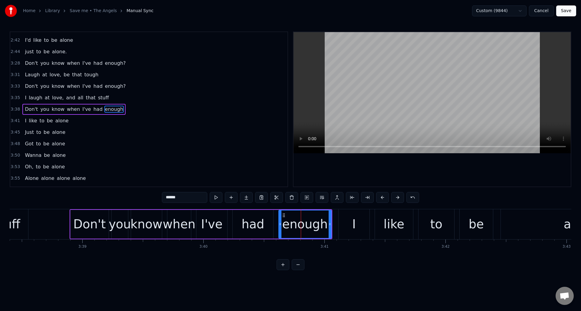
click at [186, 196] on input "******" at bounding box center [184, 197] width 45 height 11
type input "*******"
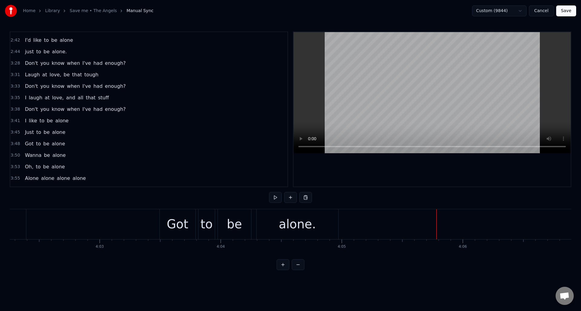
scroll to position [0, 29302]
drag, startPoint x: 568, startPoint y: 9, endPoint x: 567, endPoint y: 21, distance: 11.2
click at [568, 9] on button "Save" at bounding box center [566, 10] width 20 height 11
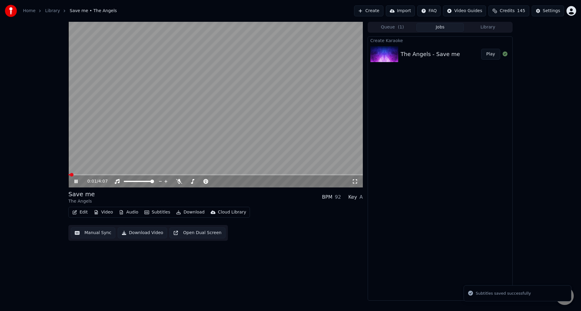
click at [77, 179] on icon at bounding box center [80, 181] width 14 height 5
click at [137, 231] on button "Download Video" at bounding box center [142, 232] width 49 height 11
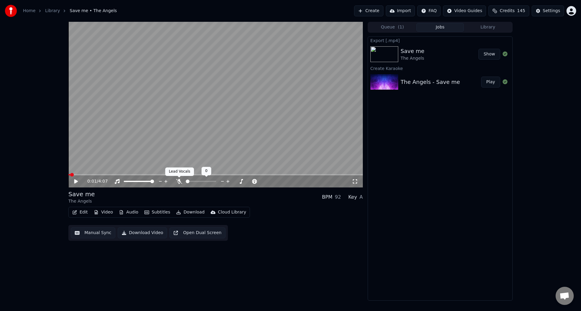
click at [178, 181] on icon at bounding box center [179, 181] width 6 height 5
click at [139, 233] on button "Download Video" at bounding box center [142, 232] width 49 height 11
